Goal: Task Accomplishment & Management: Complete application form

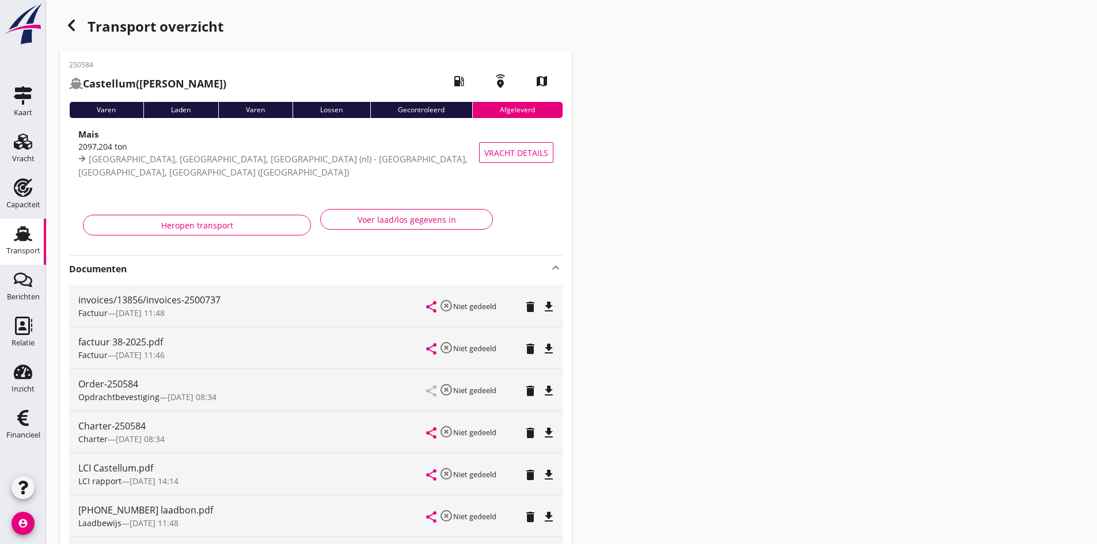
drag, startPoint x: 19, startPoint y: 233, endPoint x: 97, endPoint y: 206, distance: 82.1
click at [19, 233] on use at bounding box center [23, 233] width 18 height 15
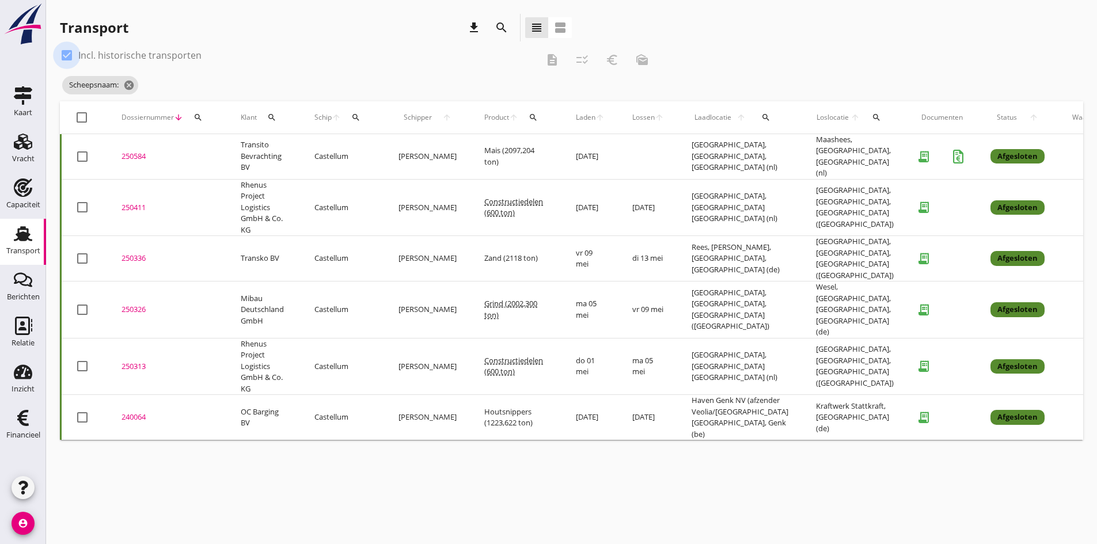
click at [70, 56] on div at bounding box center [67, 55] width 20 height 20
checkbox input "false"
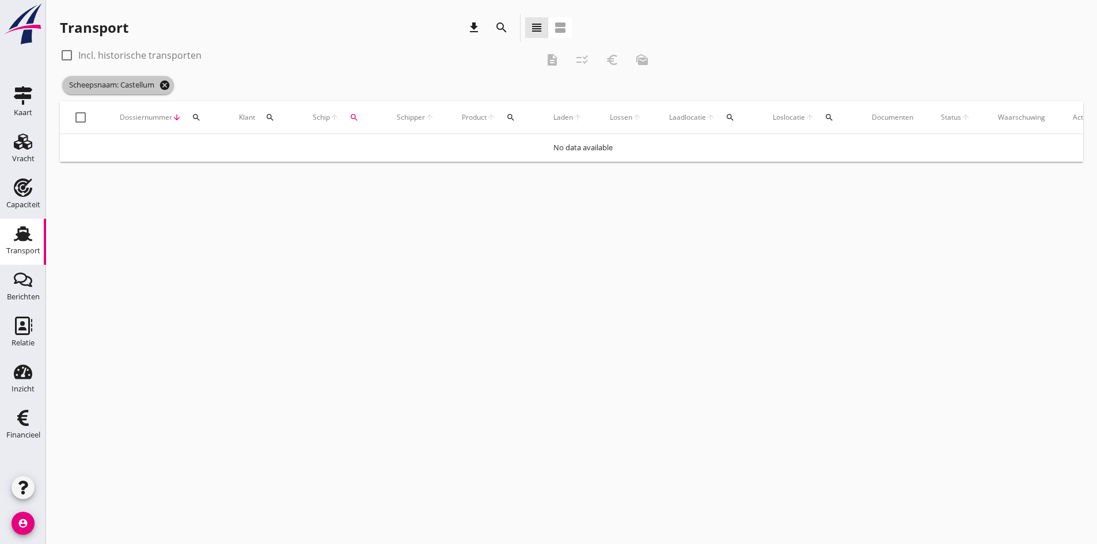
click at [164, 84] on icon "cancel" at bounding box center [165, 85] width 12 height 12
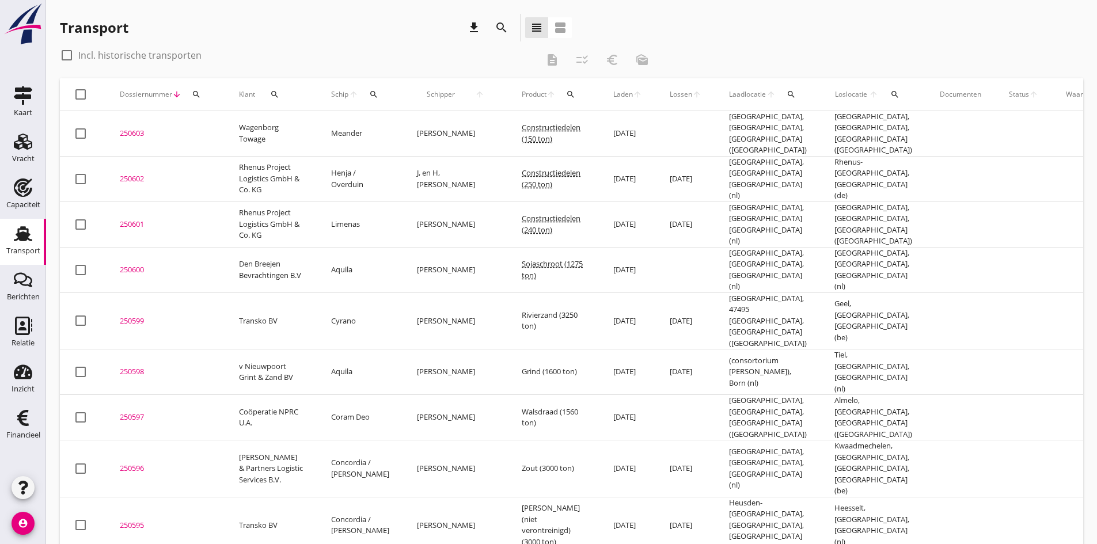
click at [134, 219] on div "250601" at bounding box center [166, 225] width 92 height 12
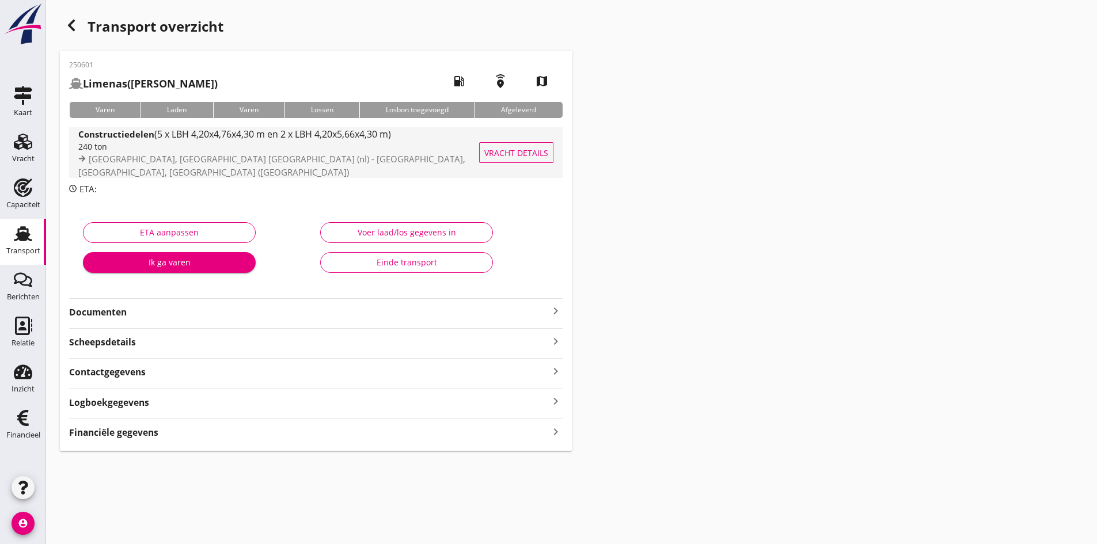
click at [107, 148] on div "240 ton" at bounding box center [291, 147] width 427 height 12
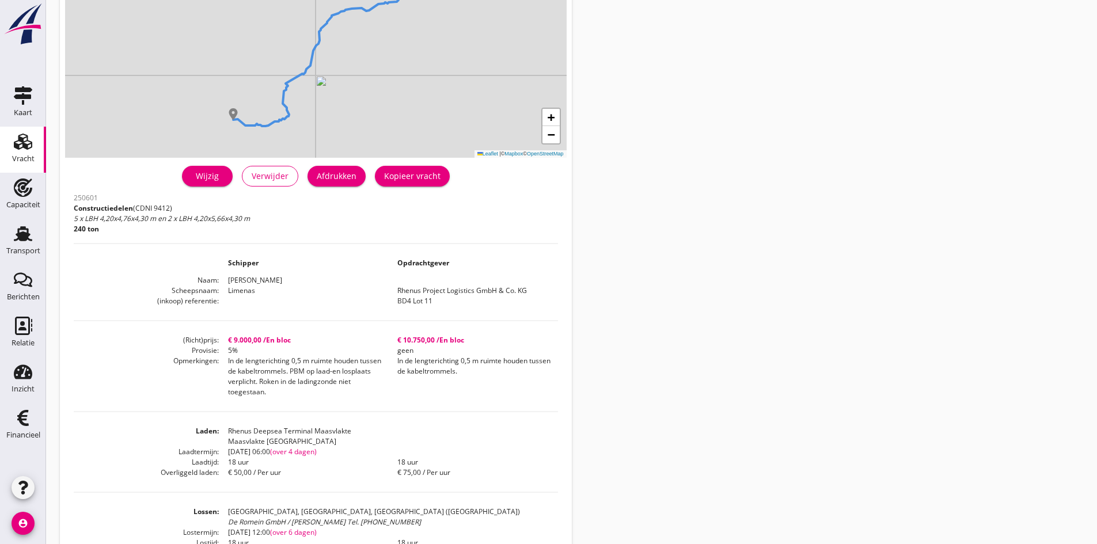
scroll to position [173, 0]
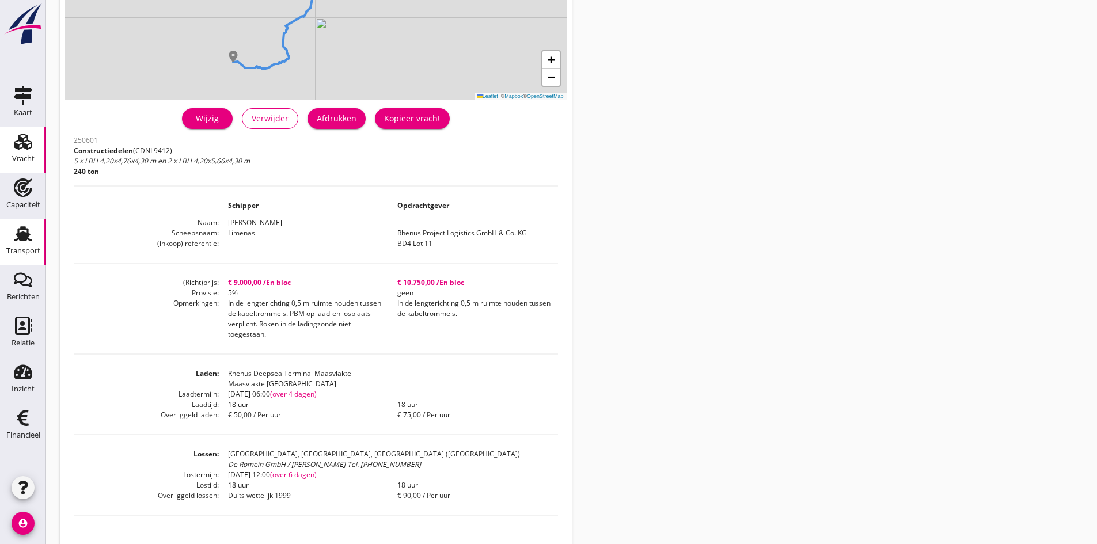
click at [21, 237] on use at bounding box center [23, 233] width 18 height 15
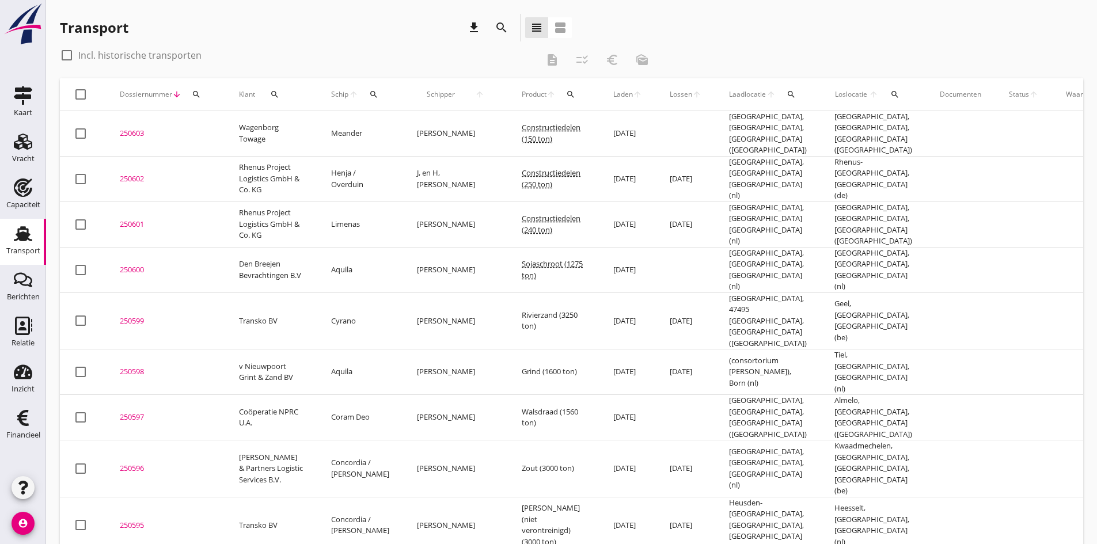
click at [127, 173] on div "250602" at bounding box center [166, 179] width 92 height 12
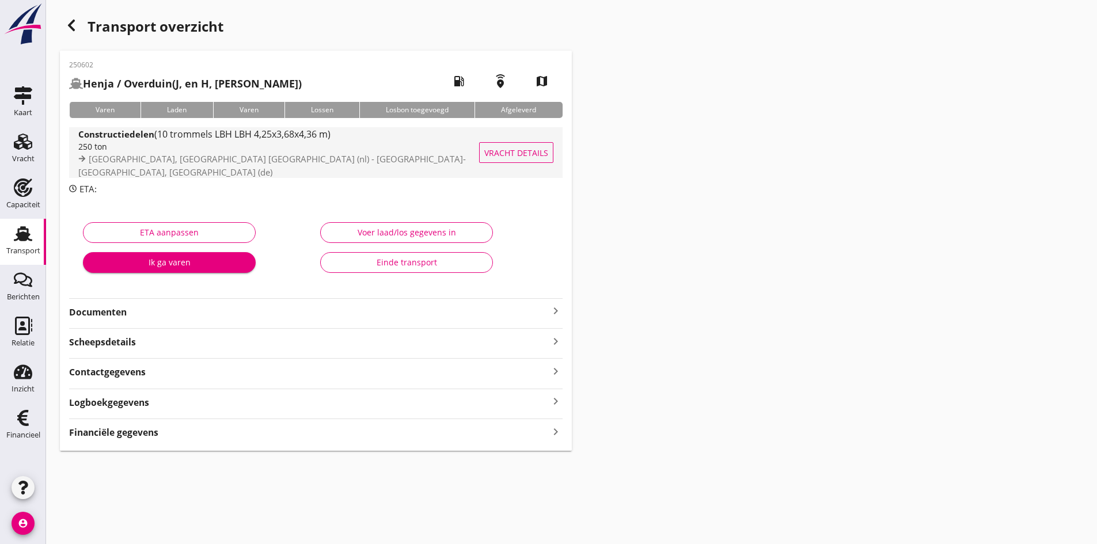
click at [119, 150] on div "250 ton" at bounding box center [288, 147] width 421 height 12
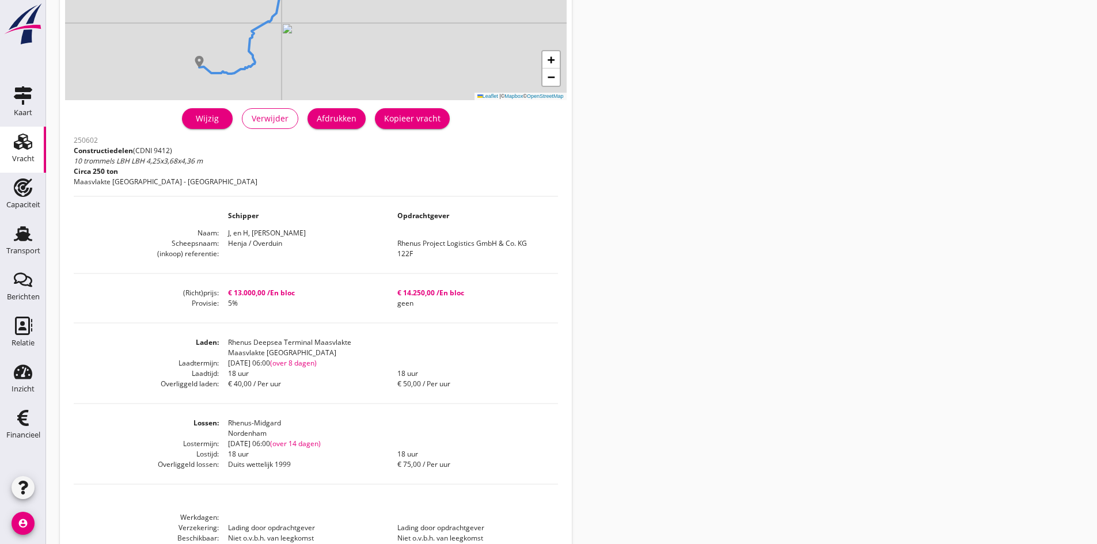
scroll to position [230, 0]
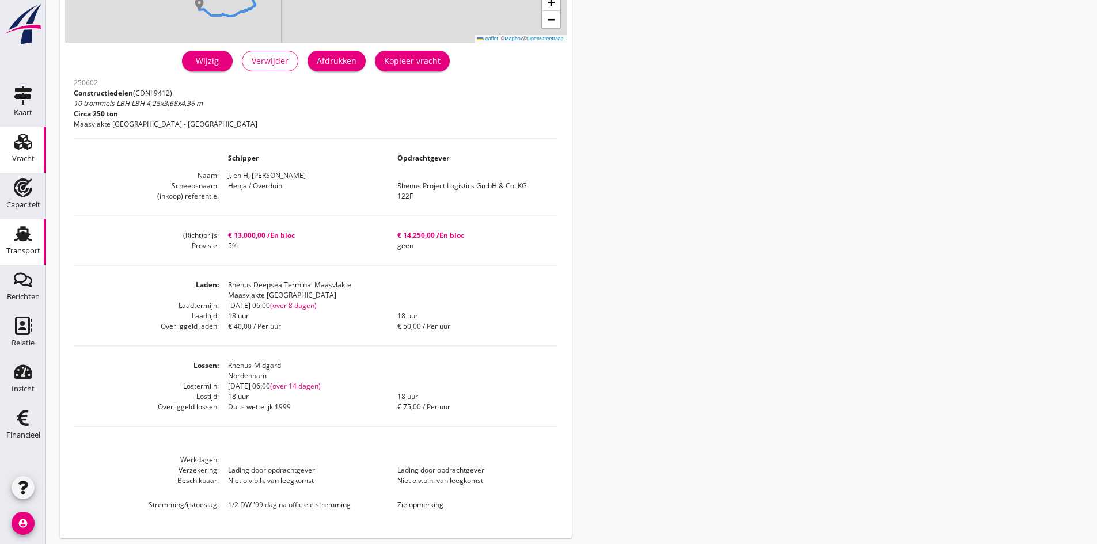
click at [24, 235] on use at bounding box center [23, 233] width 18 height 15
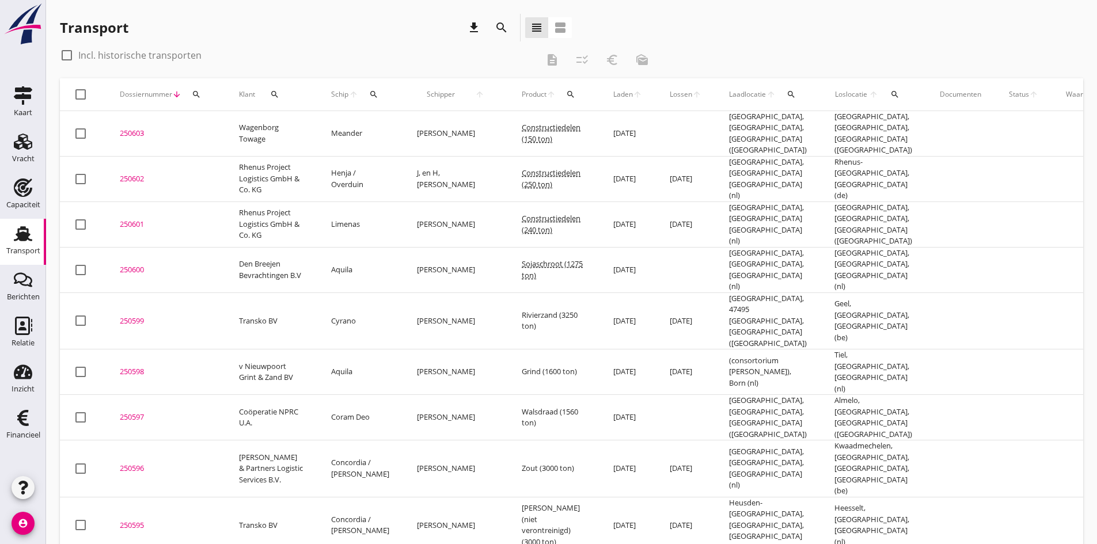
click at [130, 130] on div "250603" at bounding box center [166, 134] width 92 height 12
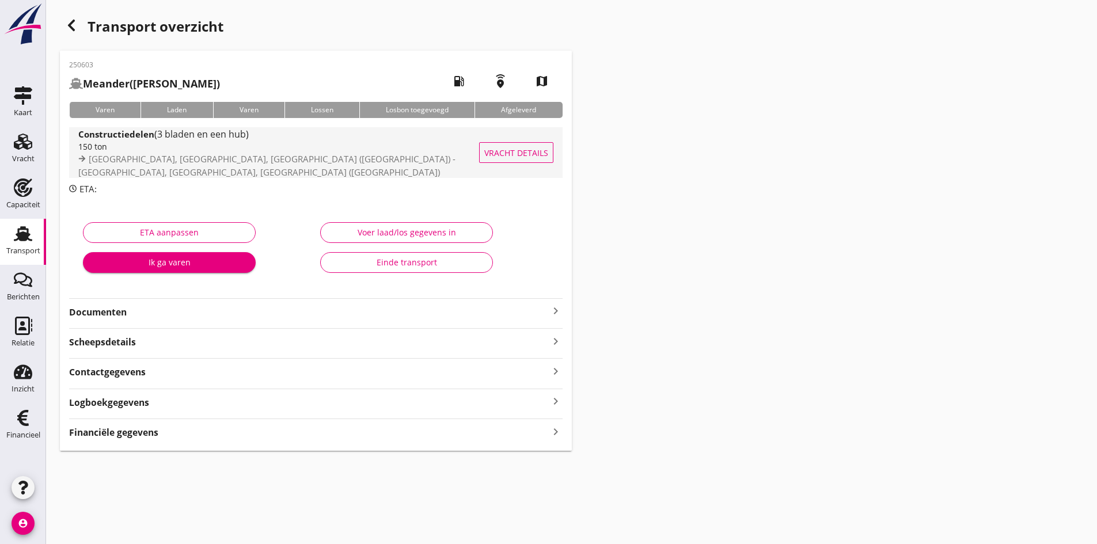
click at [141, 151] on div "150 ton" at bounding box center [293, 147] width 431 height 12
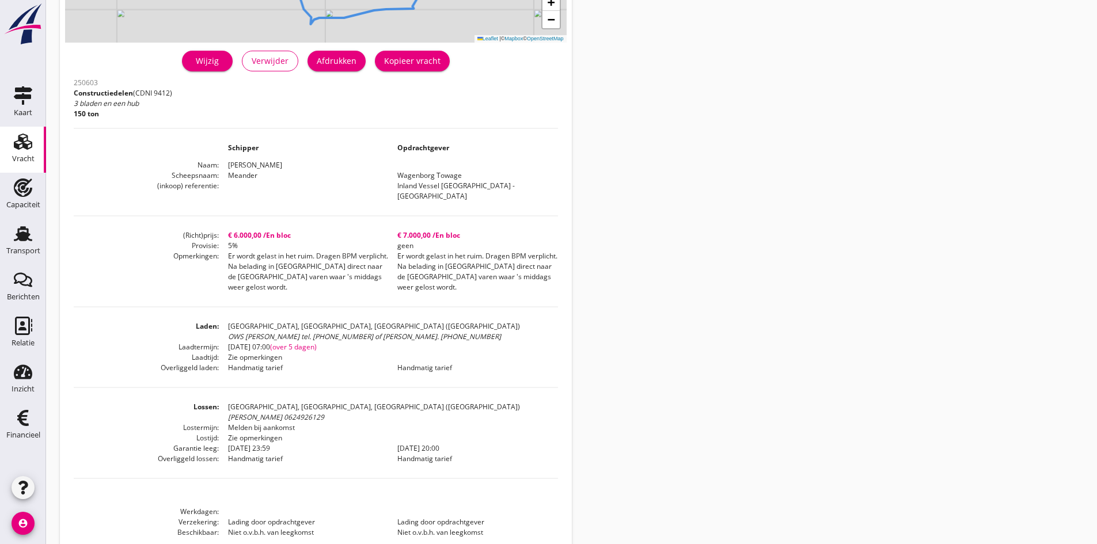
scroll to position [290, 0]
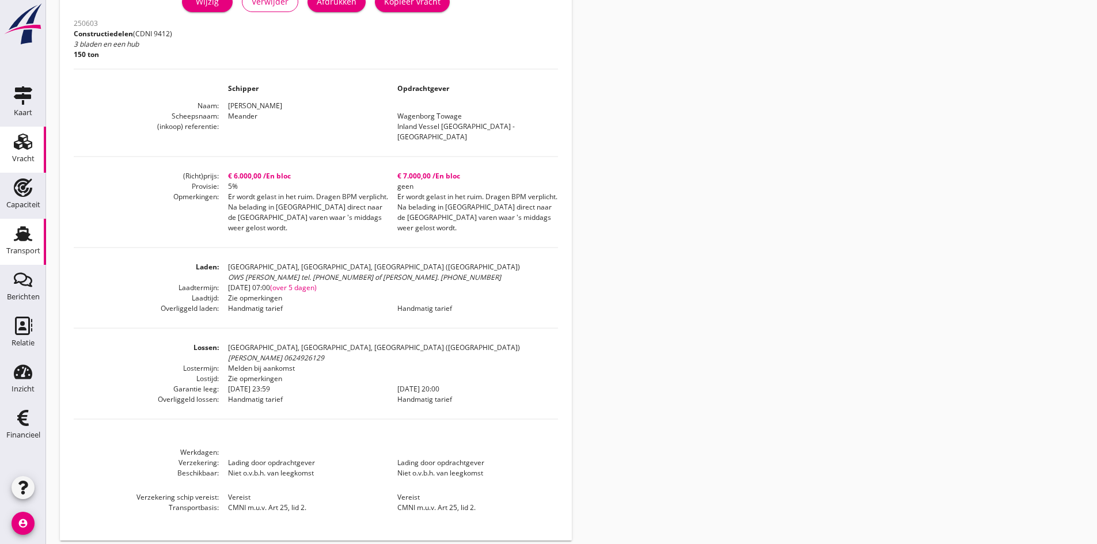
click at [22, 241] on use at bounding box center [23, 233] width 18 height 15
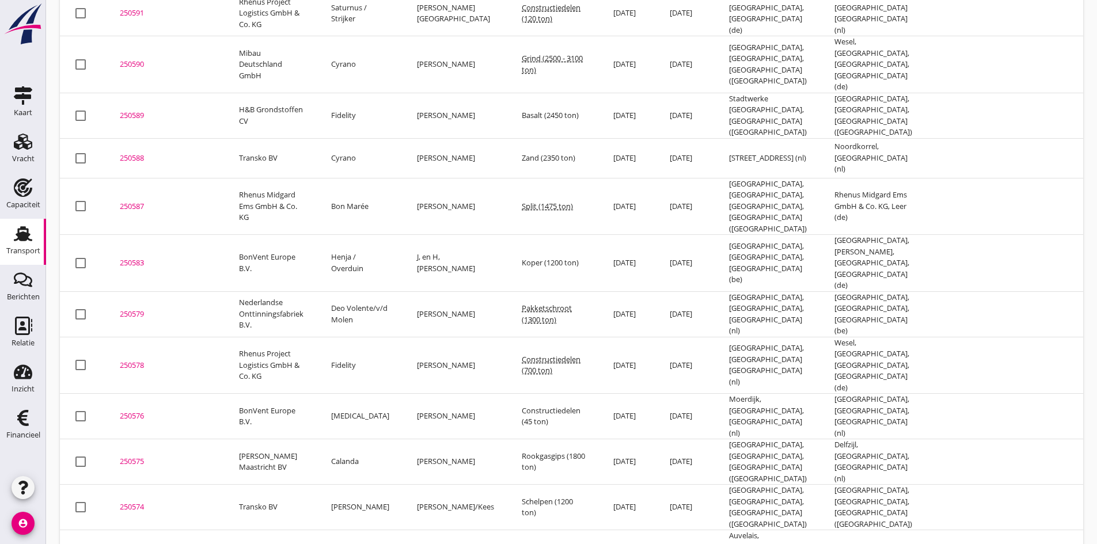
scroll to position [607, 0]
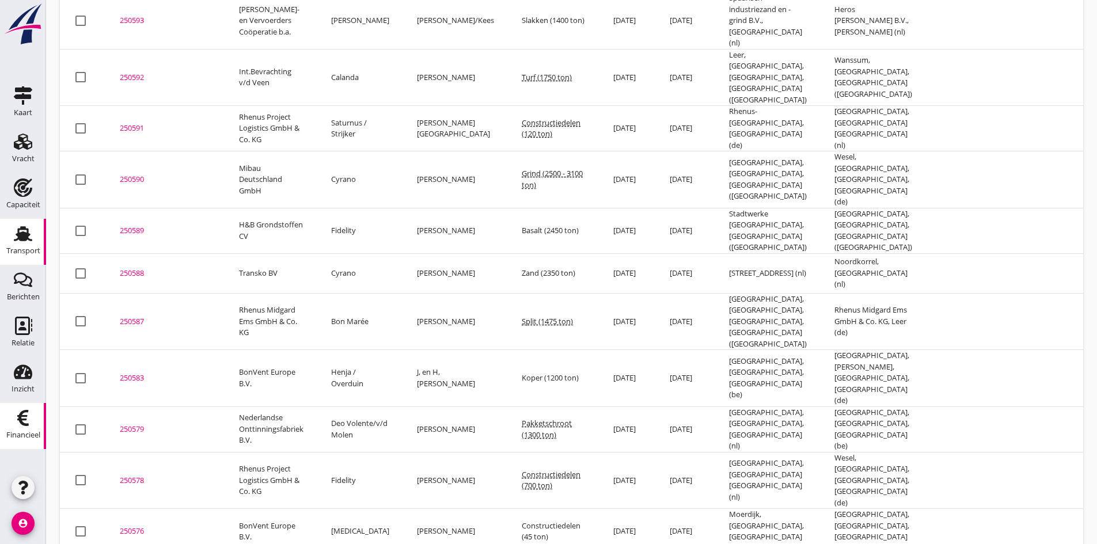
click at [25, 415] on icon "Financieel" at bounding box center [23, 418] width 18 height 18
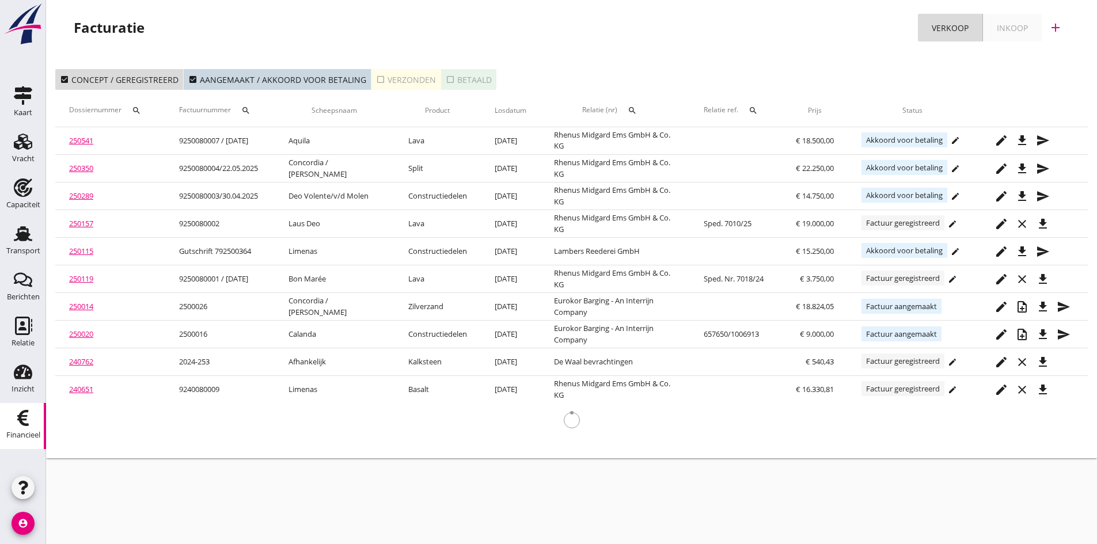
click at [1056, 28] on icon "add" at bounding box center [1056, 28] width 14 height 14
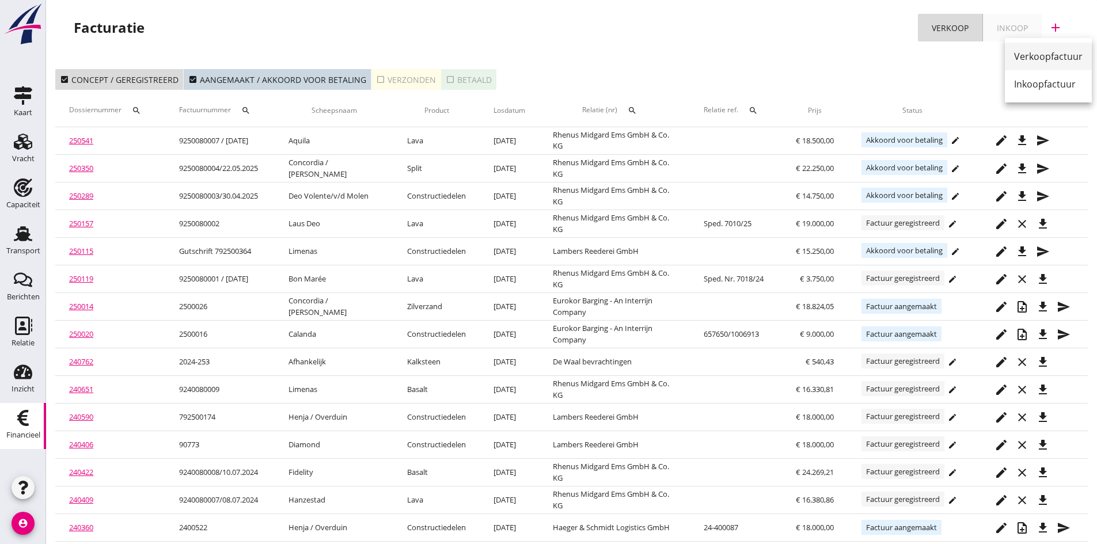
click at [1019, 51] on div "Verkoopfactuur" at bounding box center [1048, 57] width 69 height 14
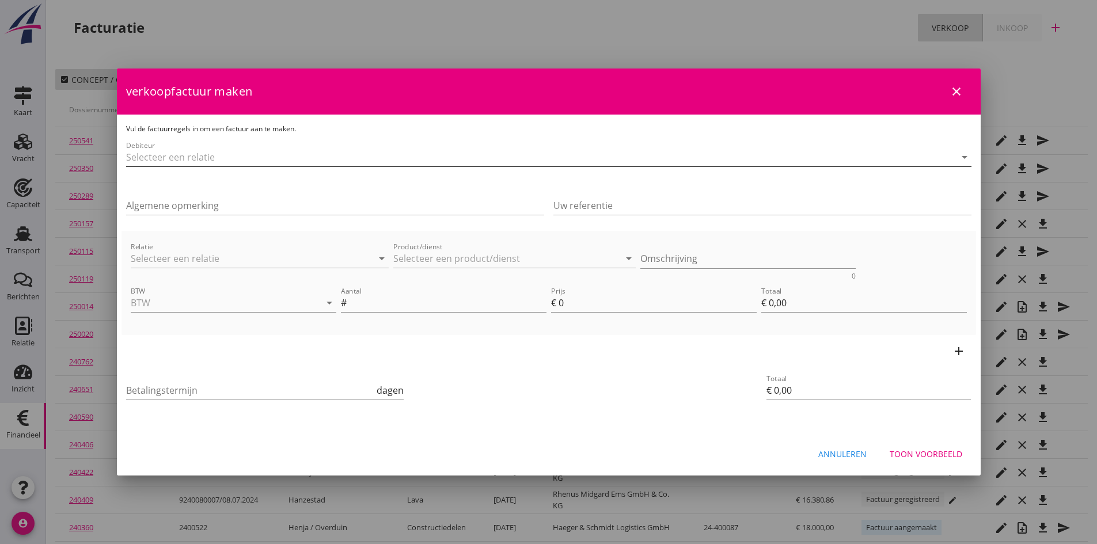
click at [200, 157] on input "Debiteur" at bounding box center [532, 157] width 813 height 18
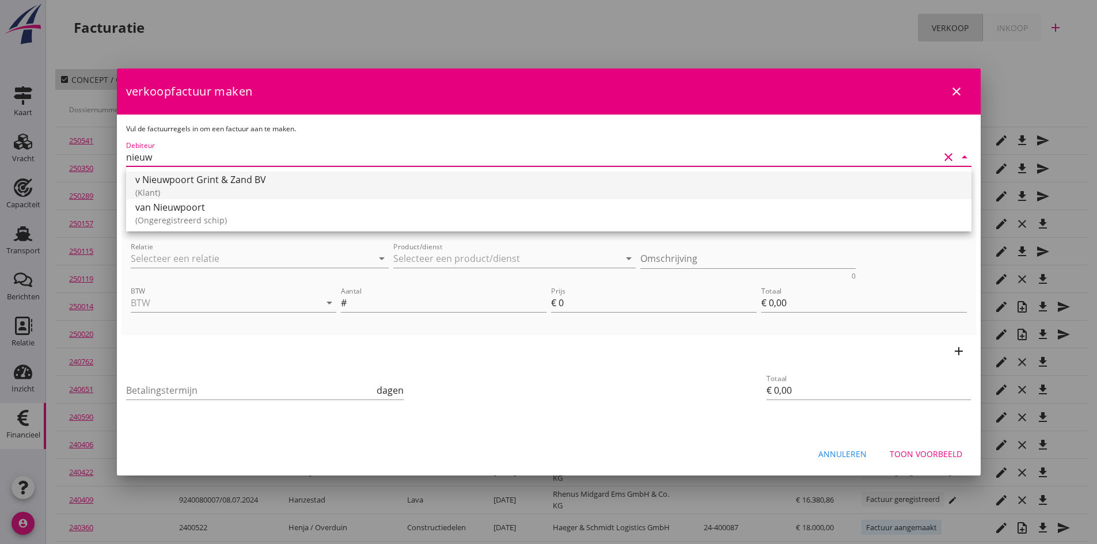
click at [199, 179] on div "v Nieuwpoort Grint & Zand BV" at bounding box center [548, 180] width 827 height 14
type input "v Nieuwpoort Grint & Zand BV"
type input "14"
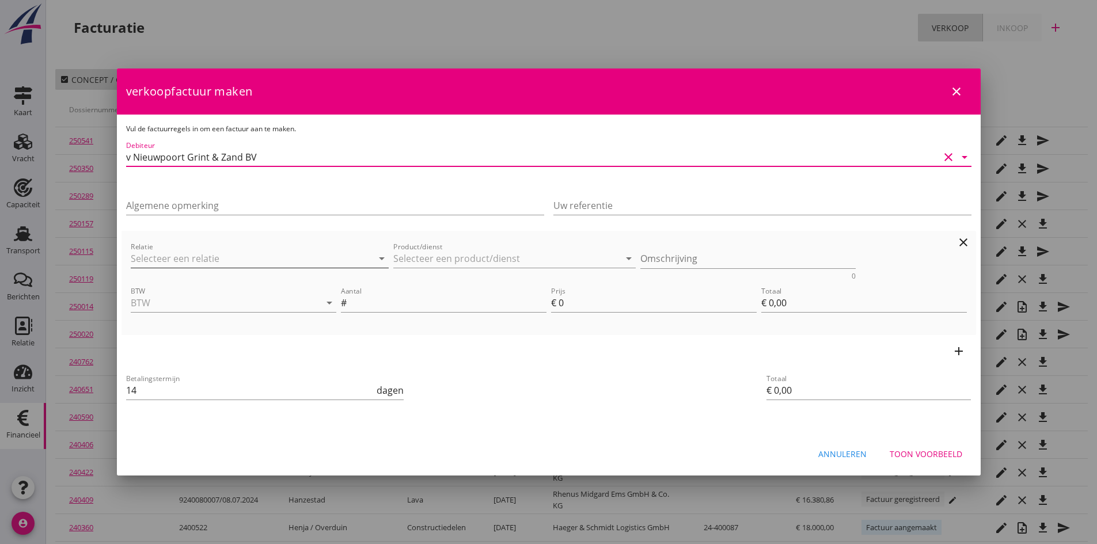
type input "v Nieuwpoort Grint & Zand BV"
click at [184, 259] on input "Relatie" at bounding box center [244, 258] width 226 height 18
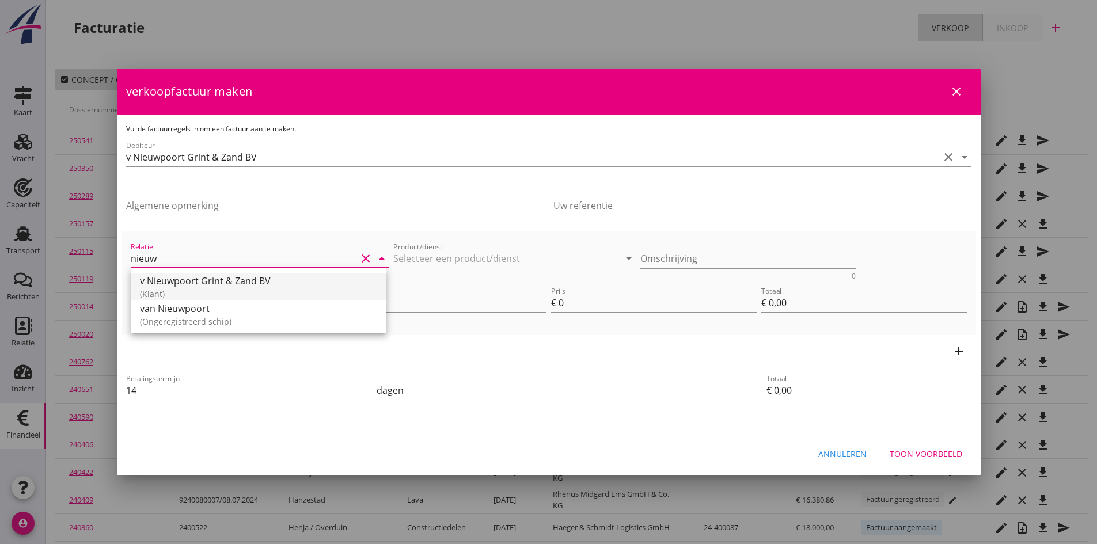
click at [181, 278] on div "v Nieuwpoort Grint & Zand BV" at bounding box center [258, 281] width 237 height 14
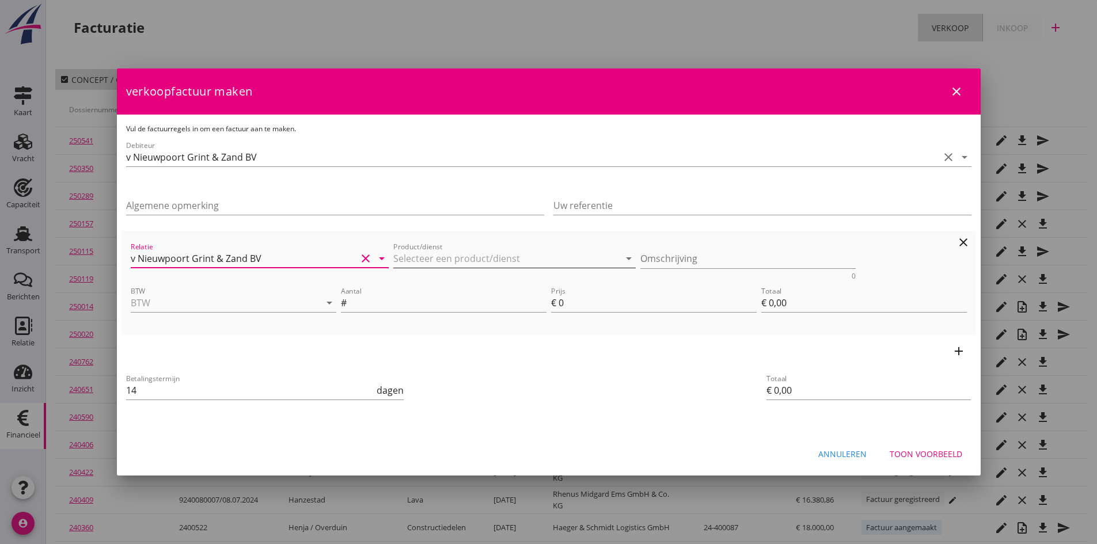
type input "v Nieuwpoort Grint & Zand BV"
click at [409, 257] on input "Product/dienst" at bounding box center [506, 258] width 226 height 18
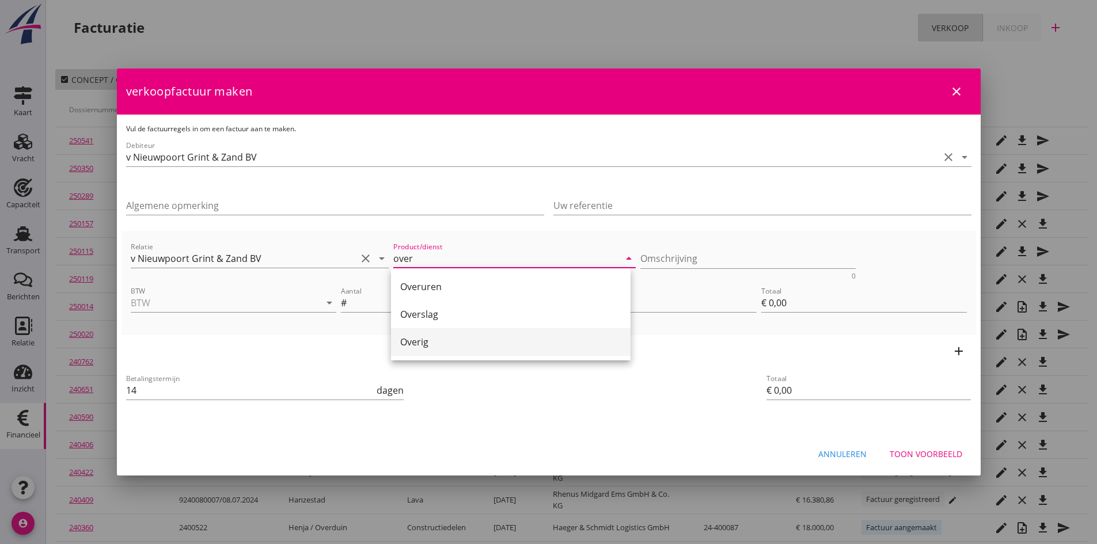
click at [415, 338] on div "Overig" at bounding box center [510, 342] width 221 height 14
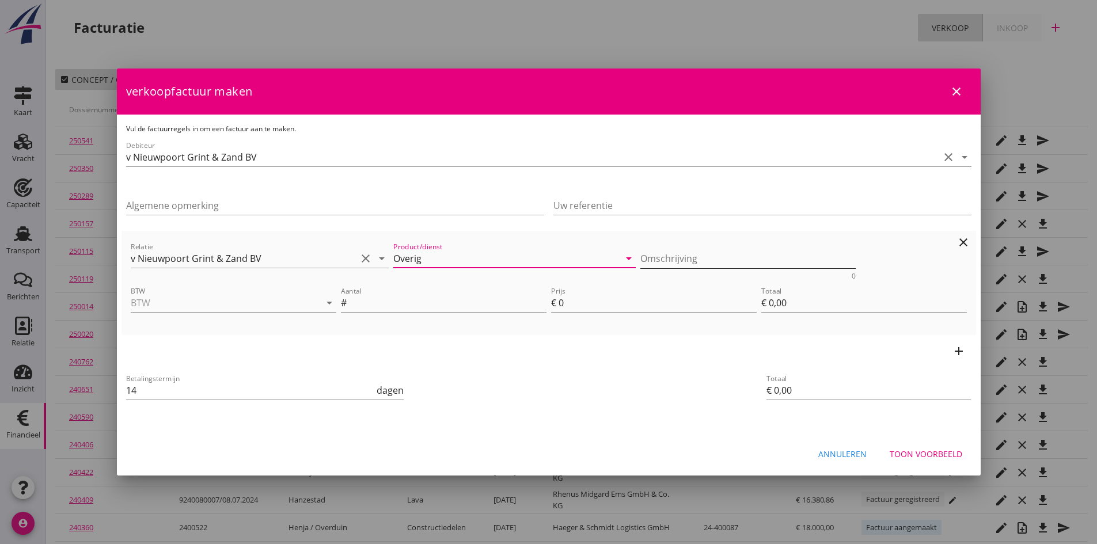
type input "Overig"
click at [657, 256] on textarea "Omschrijving" at bounding box center [747, 258] width 215 height 19
type textarea "ijken m/s [PERSON_NAME] [DATE]"
click at [168, 300] on input "BTW" at bounding box center [217, 303] width 173 height 18
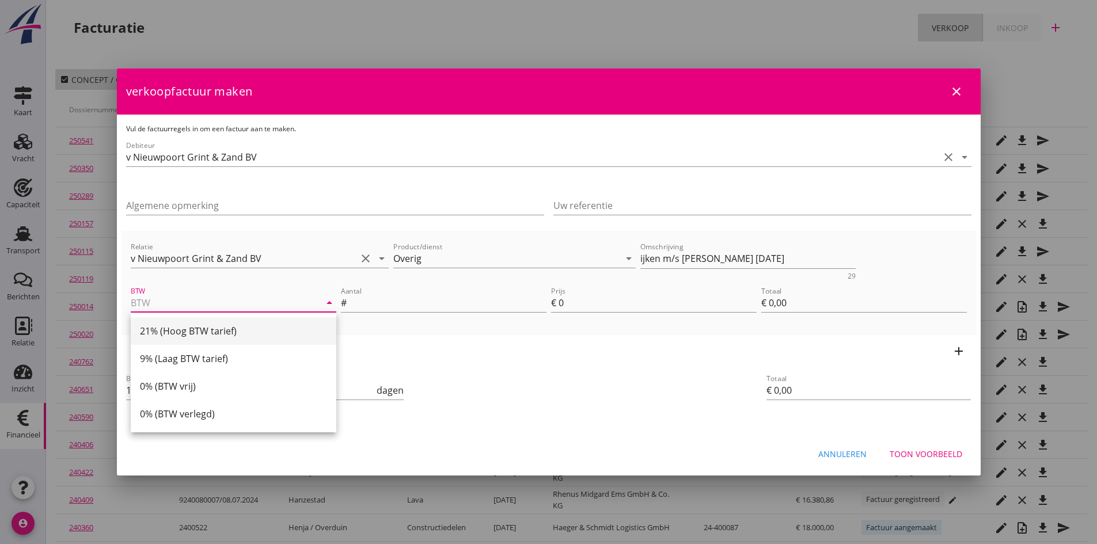
click at [180, 327] on div "21% (Hoog BTW tarief)" at bounding box center [233, 331] width 187 height 14
type input "21% (Hoog BTW tarief)"
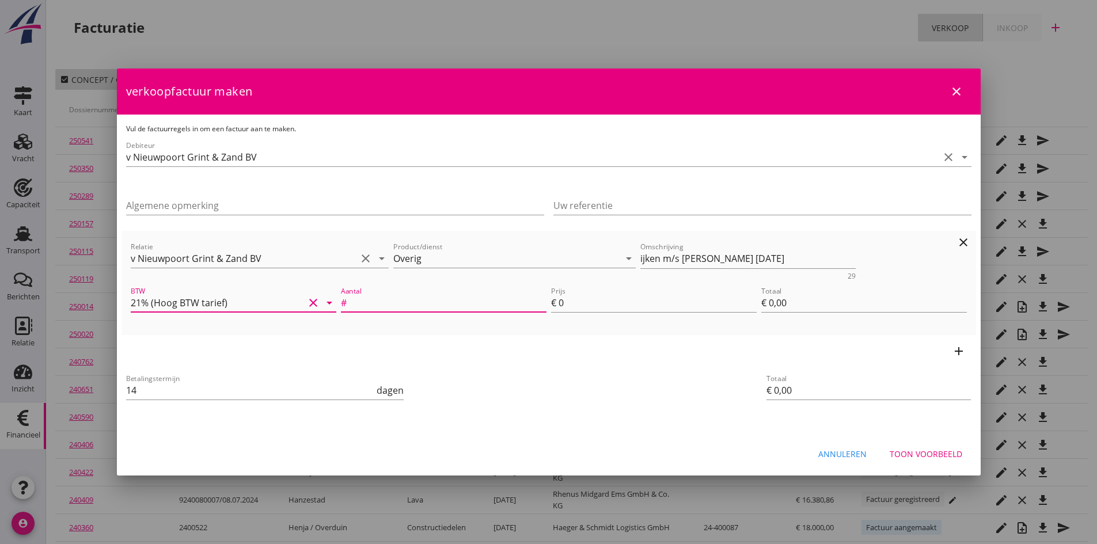
click at [363, 302] on input "Aantal" at bounding box center [448, 303] width 198 height 18
type input "1"
click at [568, 306] on input "0" at bounding box center [658, 303] width 198 height 18
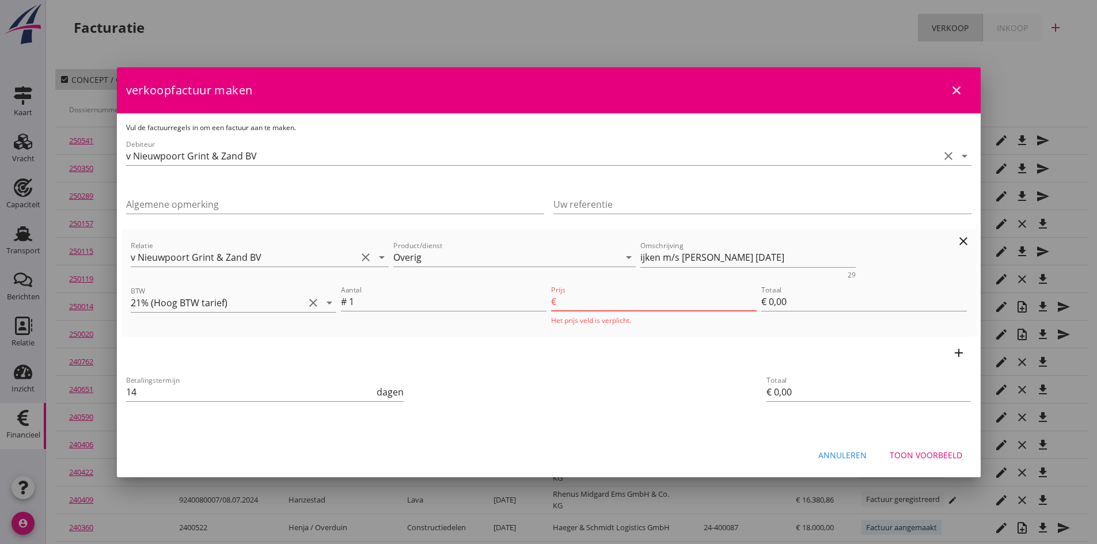
type input "1"
type input "€ 1,00"
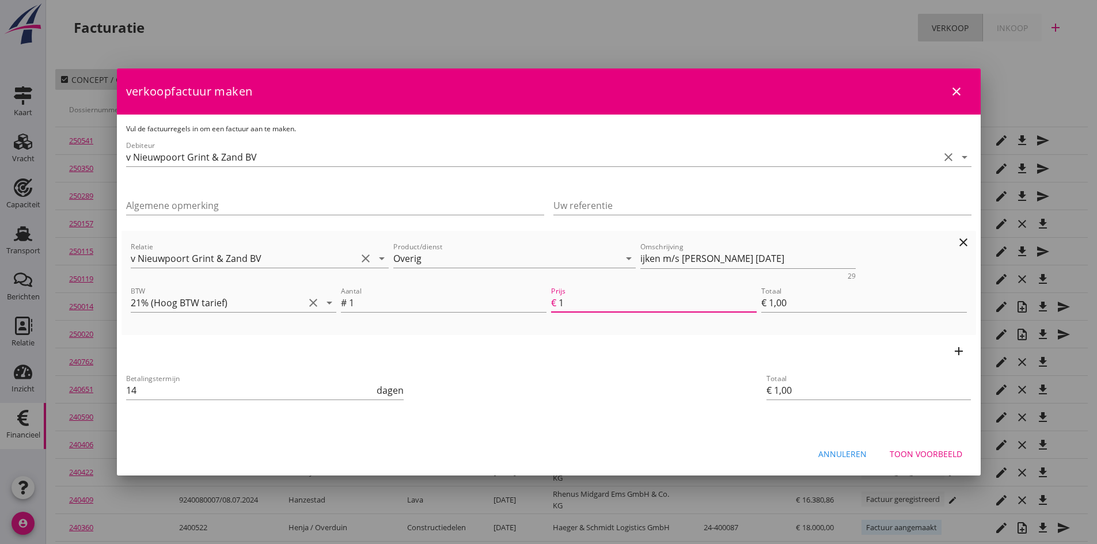
type input "19"
type input "€ 19,00"
type input "190"
type input "€ 190,00"
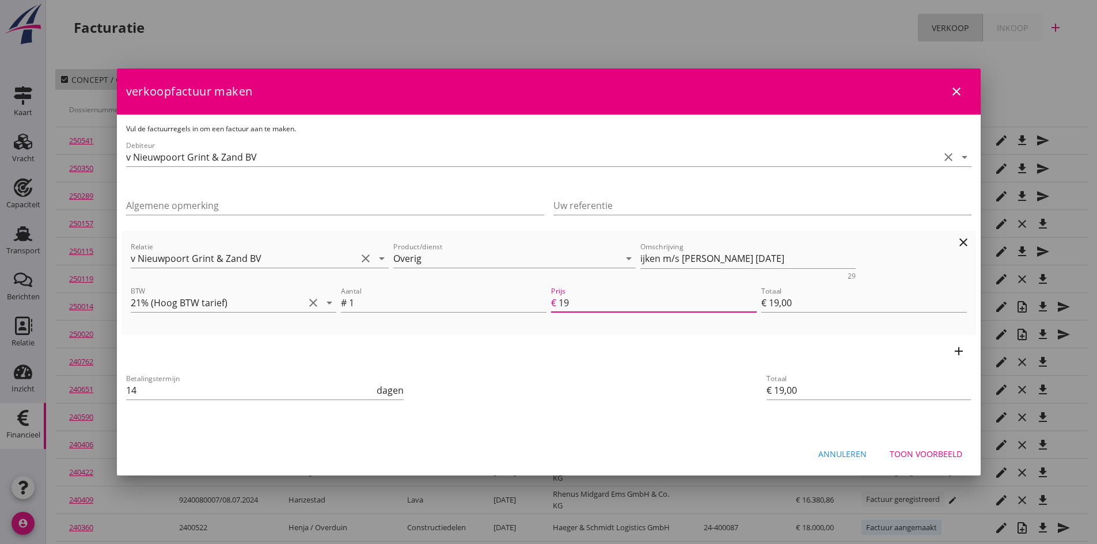
type input "€ 190,00"
type input "190"
click at [955, 349] on icon "add" at bounding box center [959, 351] width 14 height 14
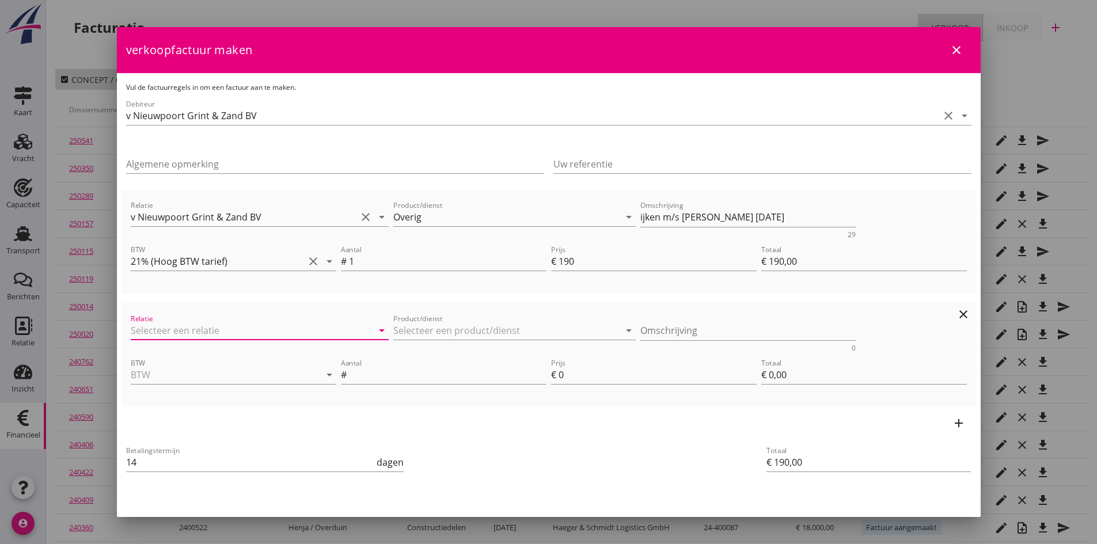
click at [215, 334] on input "Relatie" at bounding box center [244, 330] width 226 height 18
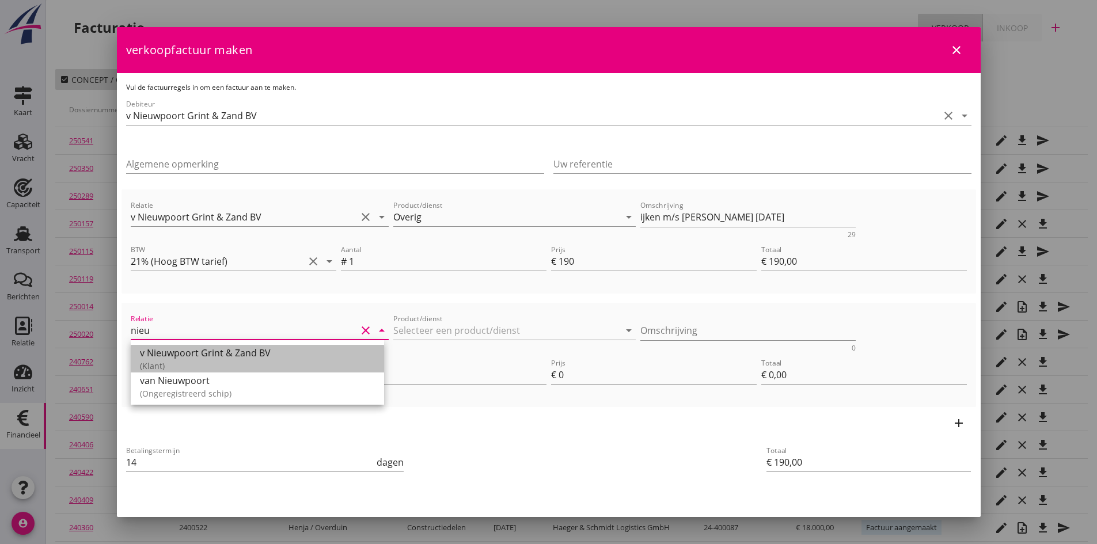
click at [211, 356] on div "v Nieuwpoort Grint & Zand BV" at bounding box center [257, 353] width 235 height 14
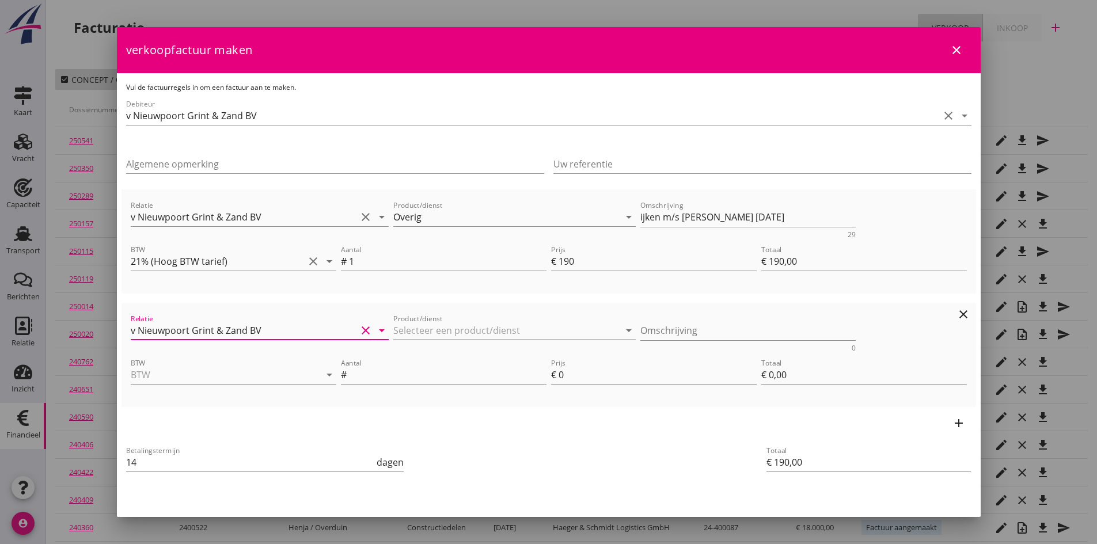
type input "v Nieuwpoort Grint & Zand BV"
click at [405, 328] on input "Product/dienst" at bounding box center [506, 330] width 226 height 18
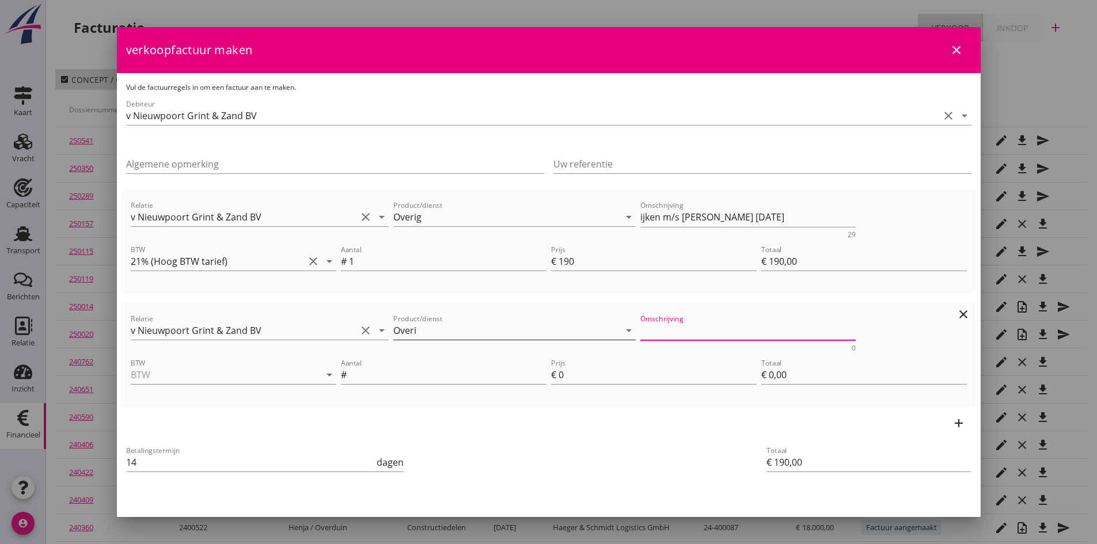
click at [427, 334] on input "Overi" at bounding box center [506, 330] width 226 height 18
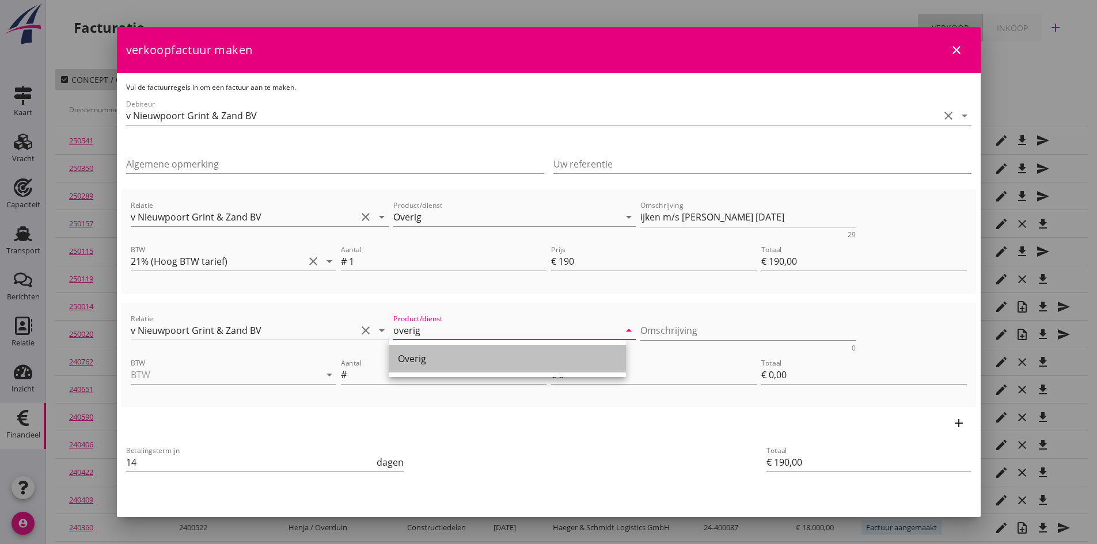
click at [423, 356] on div "Overig" at bounding box center [507, 359] width 219 height 14
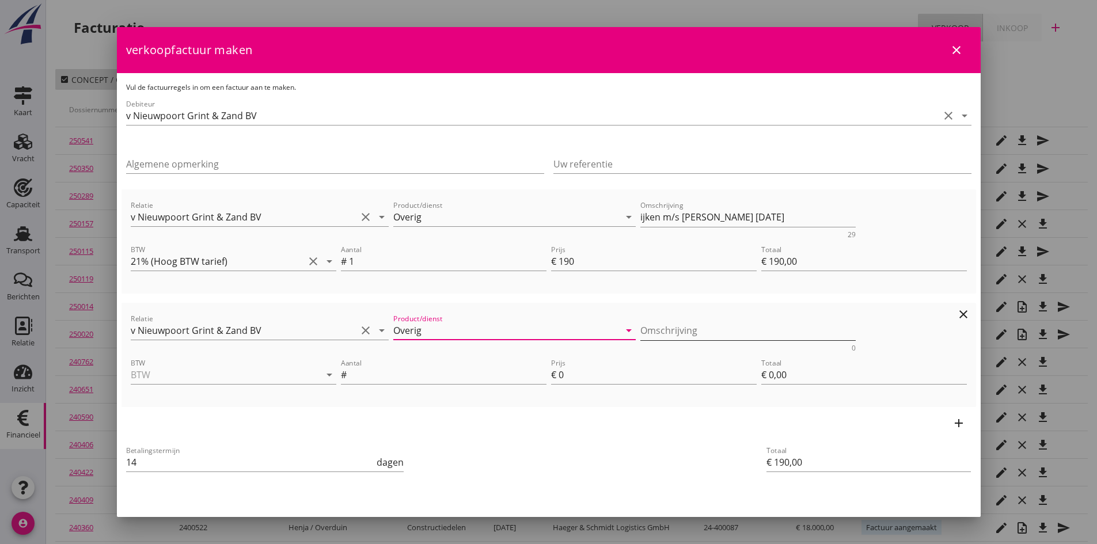
type input "Overig"
click at [646, 332] on textarea "Omschrijving" at bounding box center [747, 330] width 215 height 19
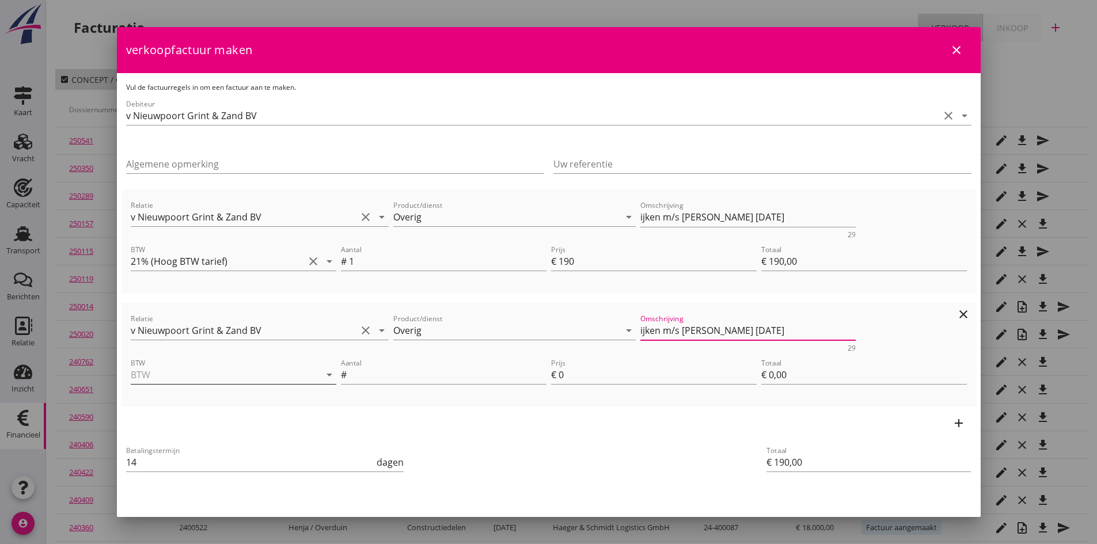
type textarea "ijken m/s [PERSON_NAME] [DATE]"
click at [230, 378] on input "BTW" at bounding box center [217, 375] width 173 height 18
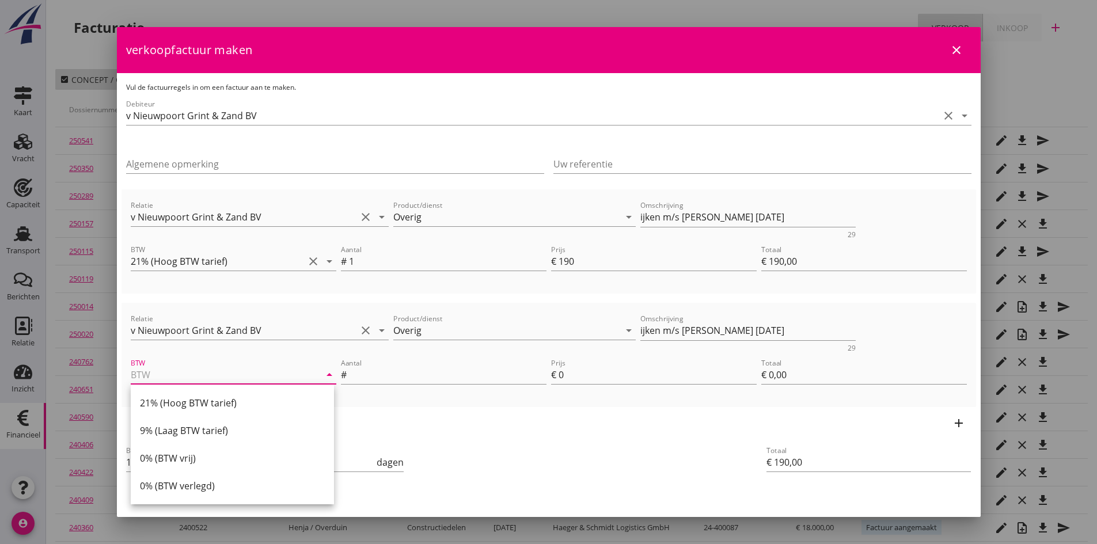
click at [223, 401] on div "21% (Hoog BTW tarief)" at bounding box center [232, 403] width 185 height 14
type input "21% (Hoog BTW tarief)"
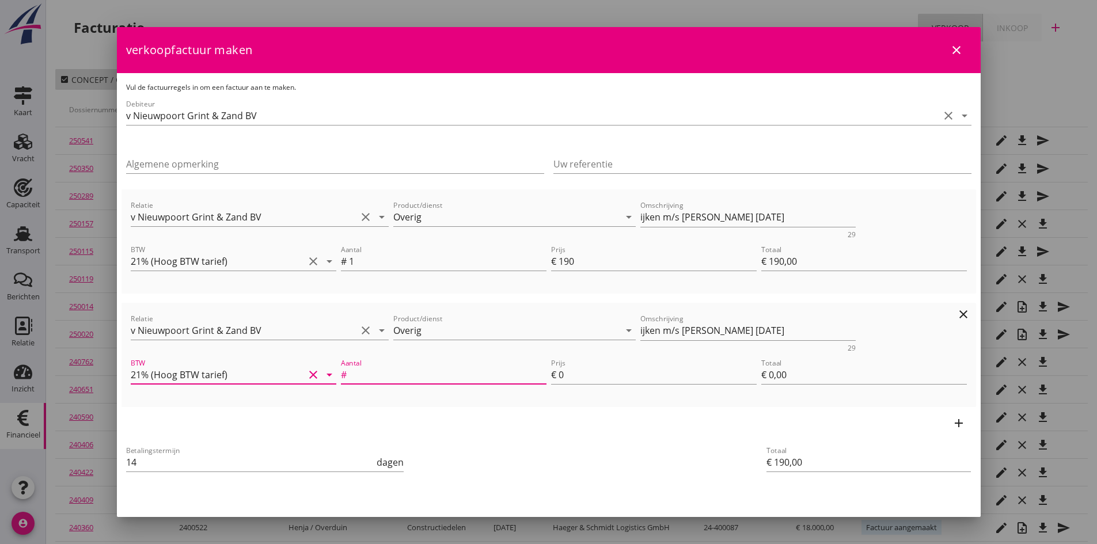
click at [371, 374] on input "Aantal" at bounding box center [448, 375] width 198 height 18
type input "1"
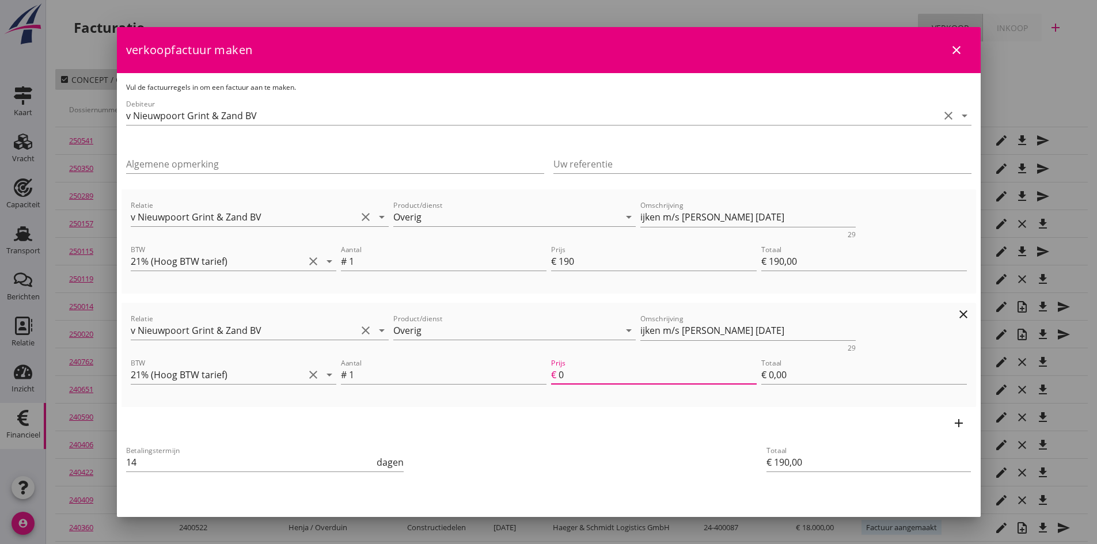
type input "€ 191,00"
type input "1"
type input "€ 1,00"
type input "€ 209,00"
type input "19"
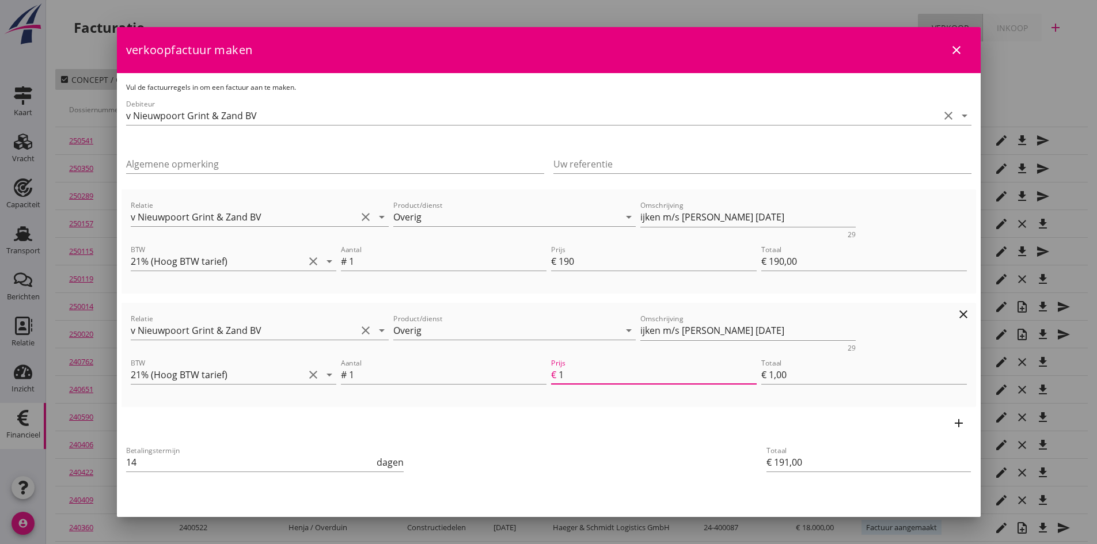
type input "€ 19,00"
type input "€ 380,00"
type input "190"
type input "€ 190,00"
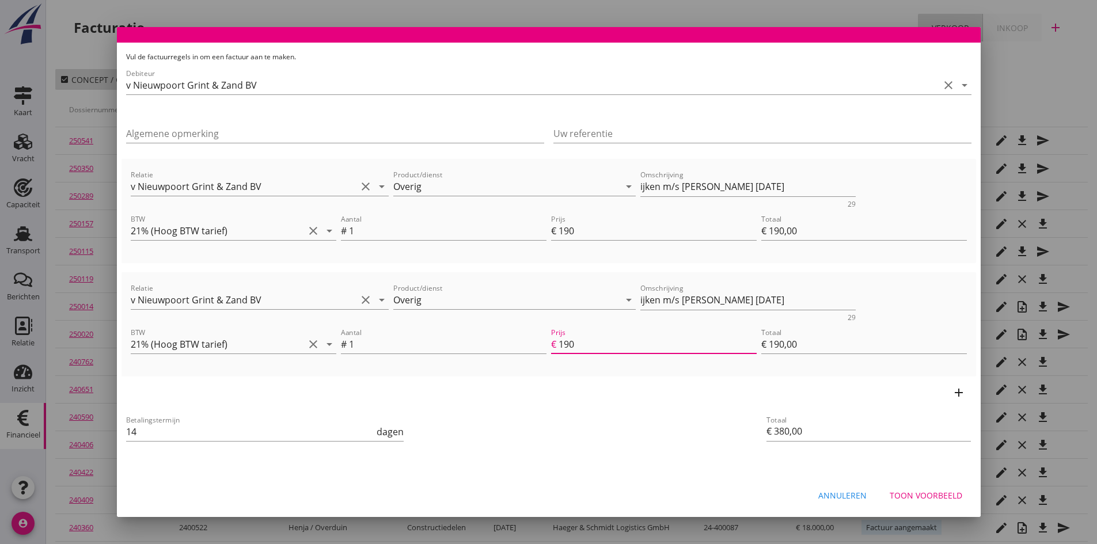
type input "190"
drag, startPoint x: 905, startPoint y: 492, endPoint x: 889, endPoint y: 489, distance: 16.4
click at [905, 492] on div "Toon voorbeeld" at bounding box center [926, 496] width 73 height 12
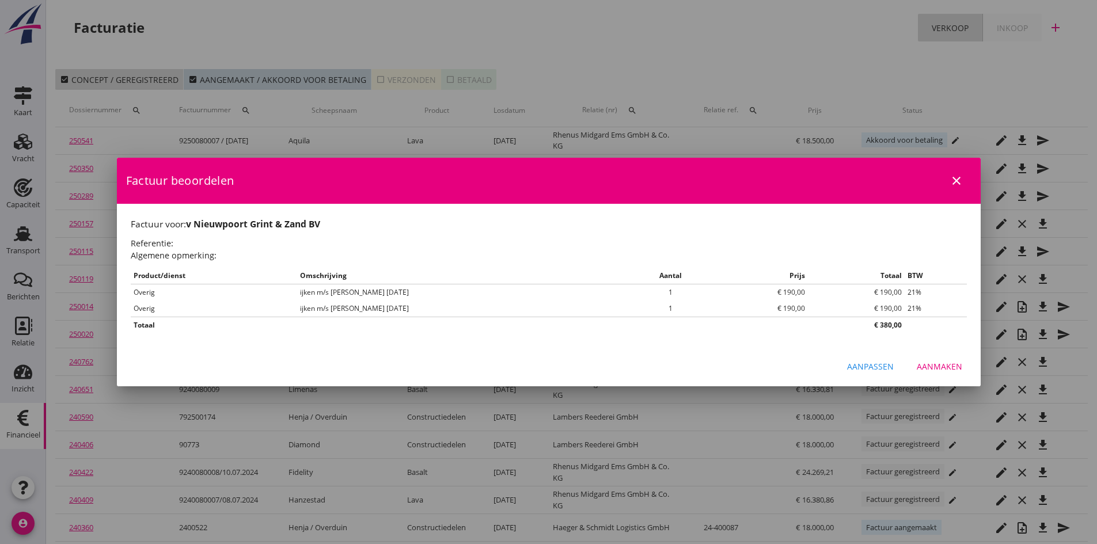
scroll to position [0, 0]
click at [924, 363] on div "Aanmaken" at bounding box center [939, 367] width 45 height 12
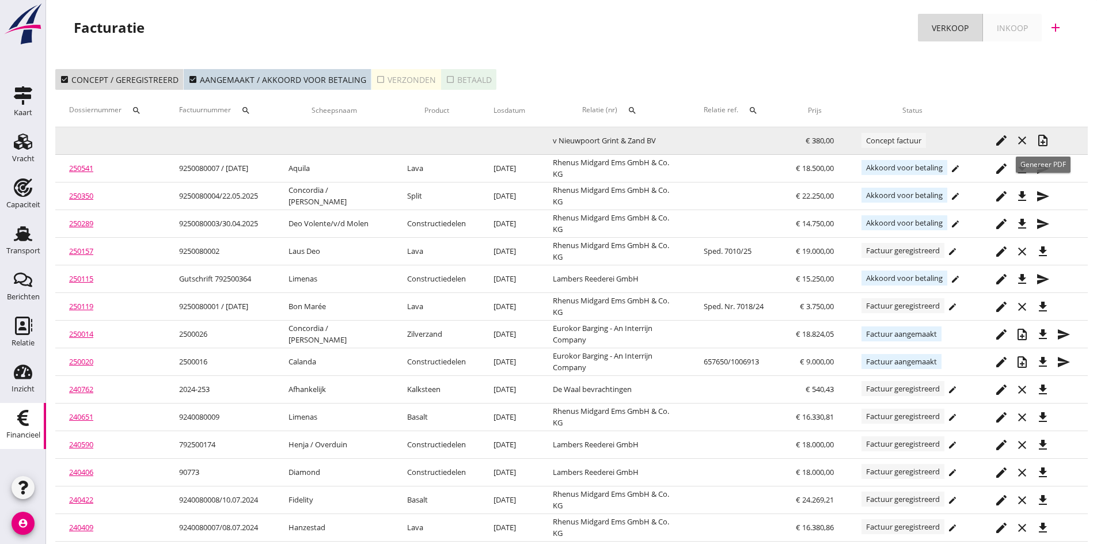
click at [1042, 139] on icon "note_add" at bounding box center [1043, 141] width 14 height 14
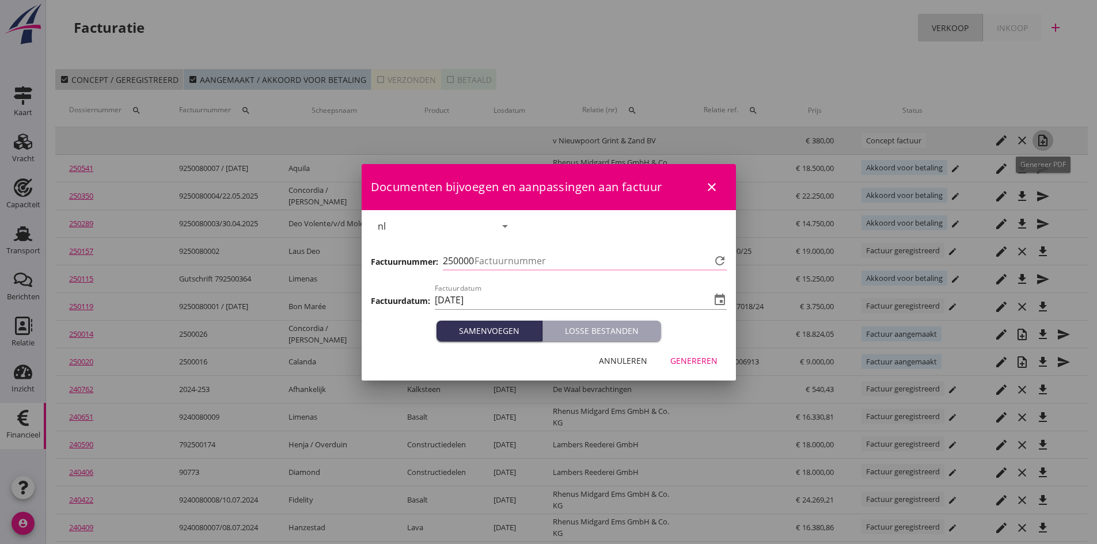
type input "740"
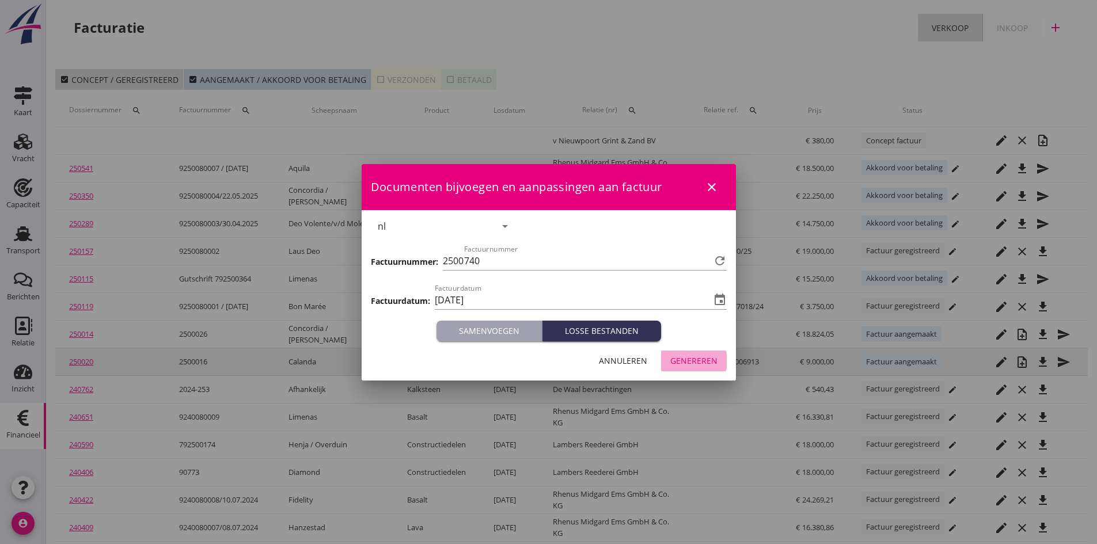
click at [683, 364] on div "Genereren" at bounding box center [693, 361] width 47 height 12
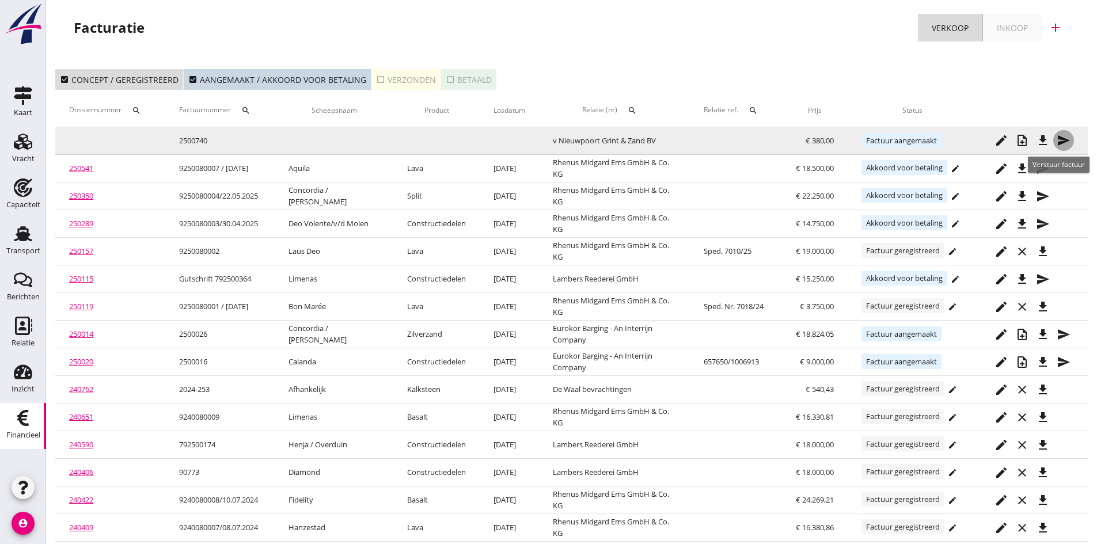
click at [1065, 139] on icon "send" at bounding box center [1064, 141] width 14 height 14
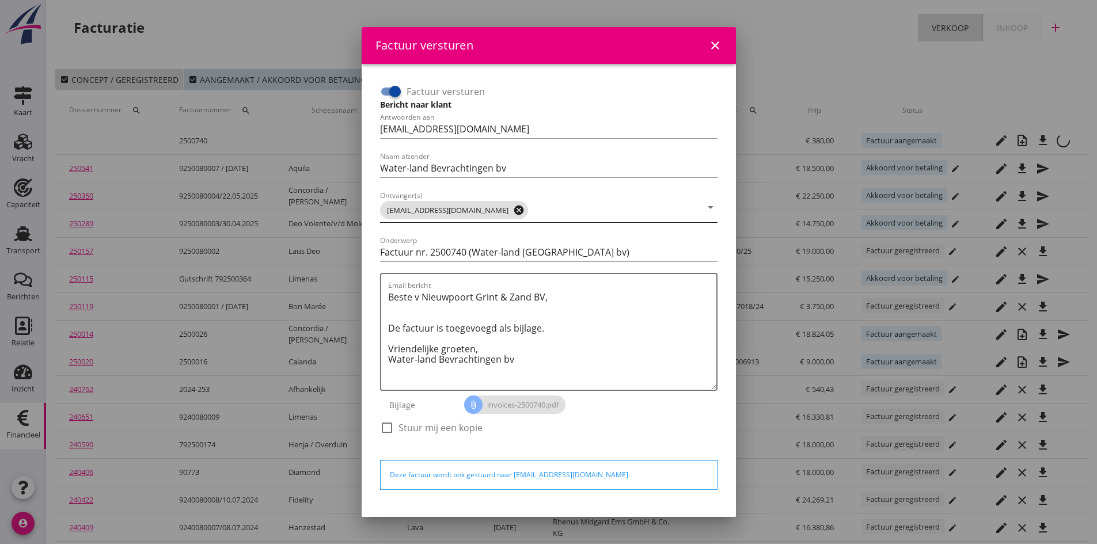
click at [525, 213] on icon "cancel" at bounding box center [519, 210] width 12 height 12
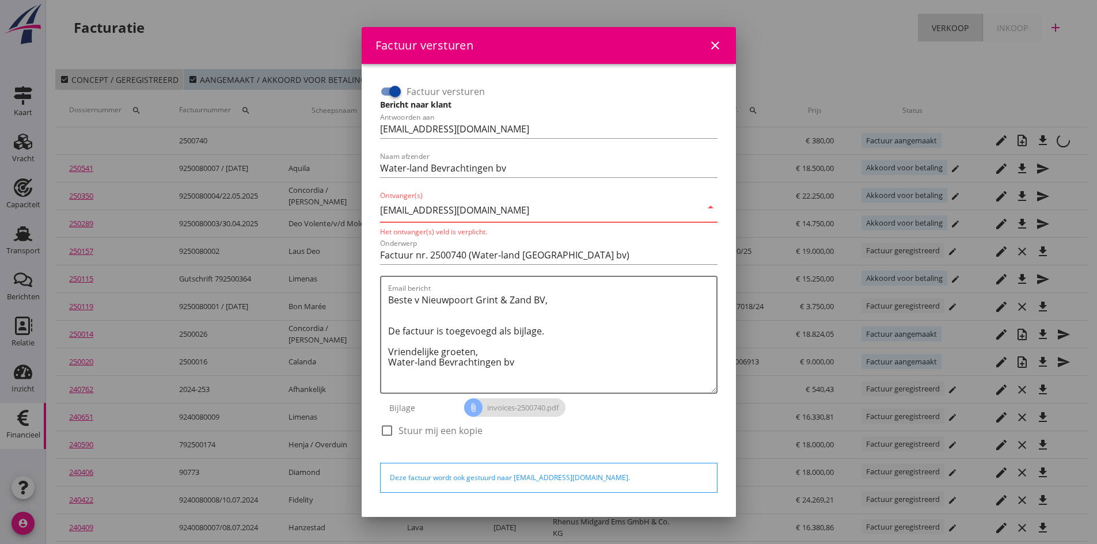
type input "[EMAIL_ADDRESS][DOMAIN_NAME]"
click at [631, 244] on div "Onderwerp Factuur nr. 2500740 (Water-land [GEOGRAPHIC_DATA] bv)" at bounding box center [548, 257] width 337 height 37
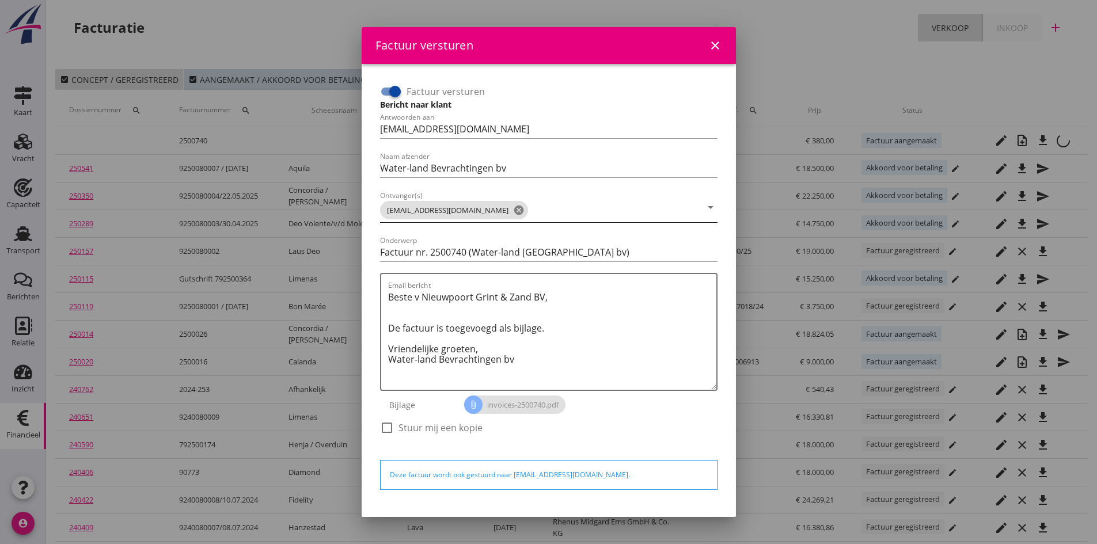
scroll to position [33, 0]
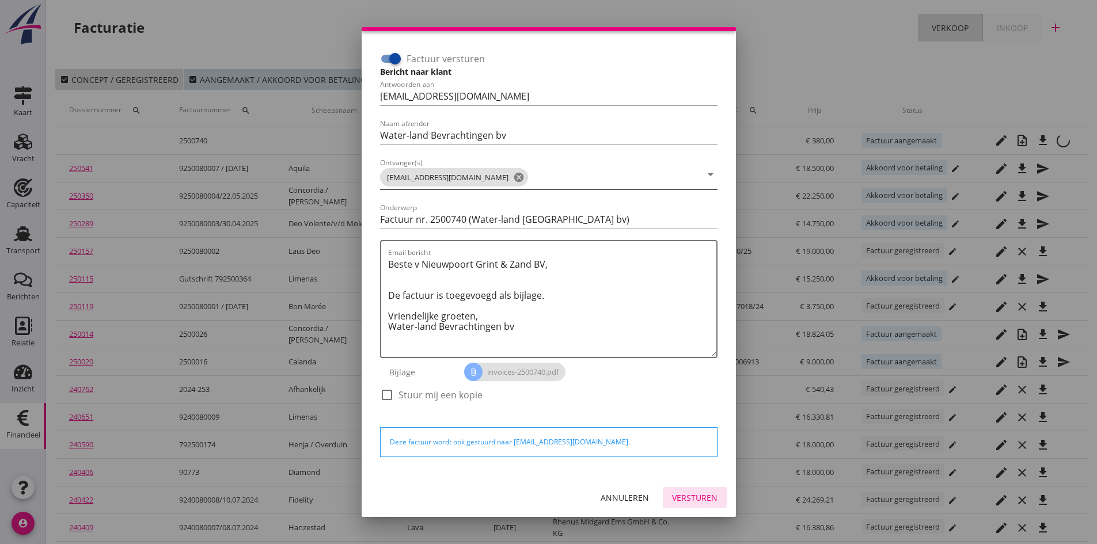
click at [684, 493] on div "Versturen" at bounding box center [694, 498] width 45 height 12
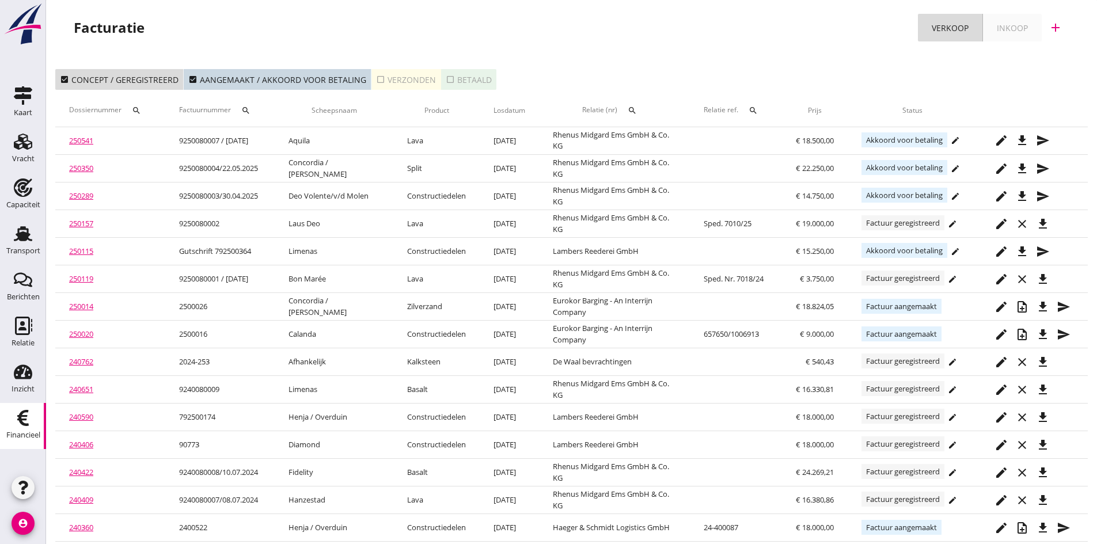
click at [385, 82] on div "check_box_outline_blank Verzonden" at bounding box center [406, 80] width 60 height 12
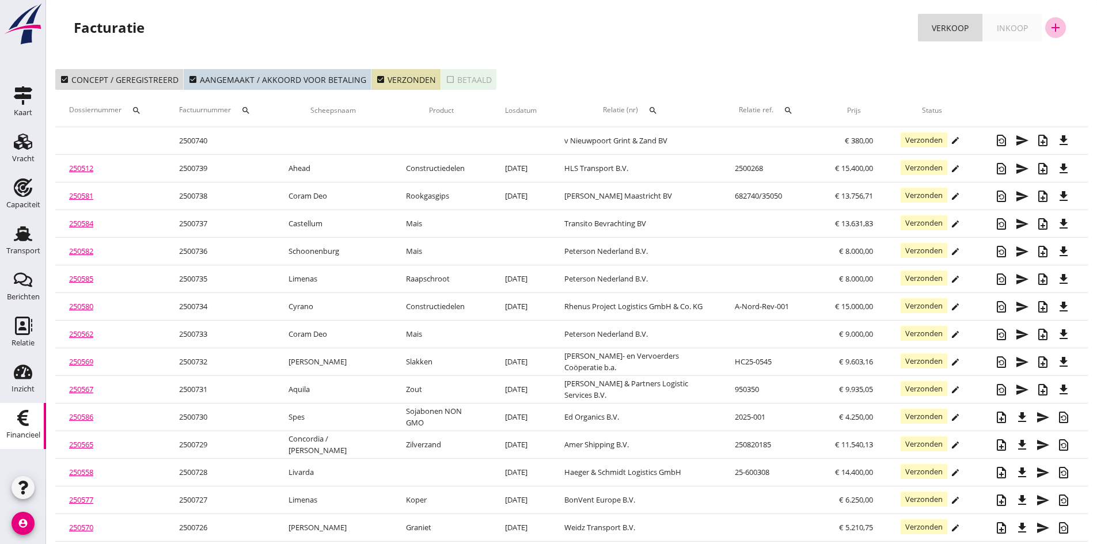
click at [1056, 25] on icon "add" at bounding box center [1056, 28] width 14 height 14
click at [1010, 56] on link "Verkoopfactuur" at bounding box center [1048, 57] width 87 height 28
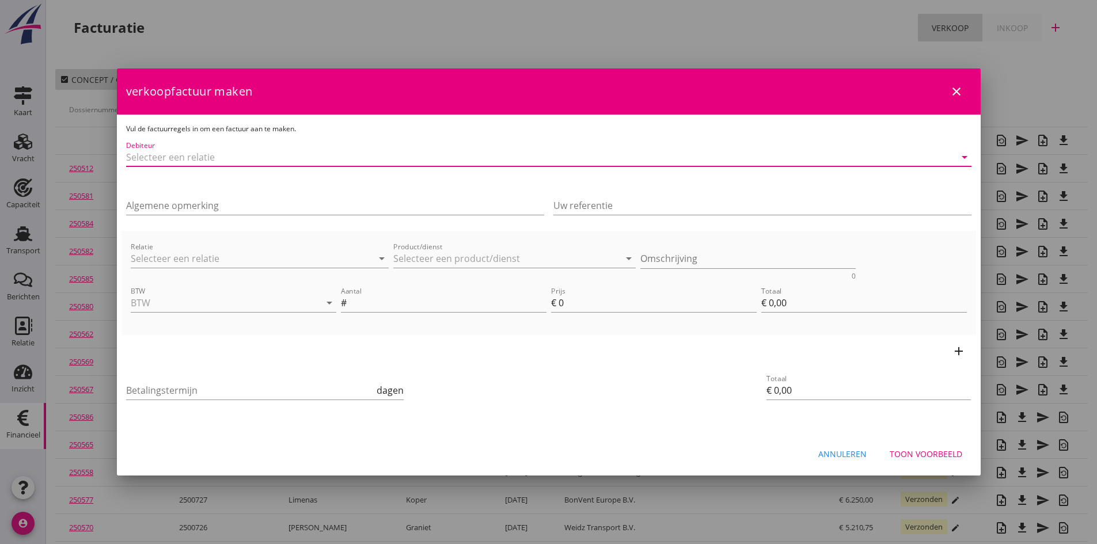
click at [184, 156] on input "Debiteur" at bounding box center [532, 157] width 813 height 18
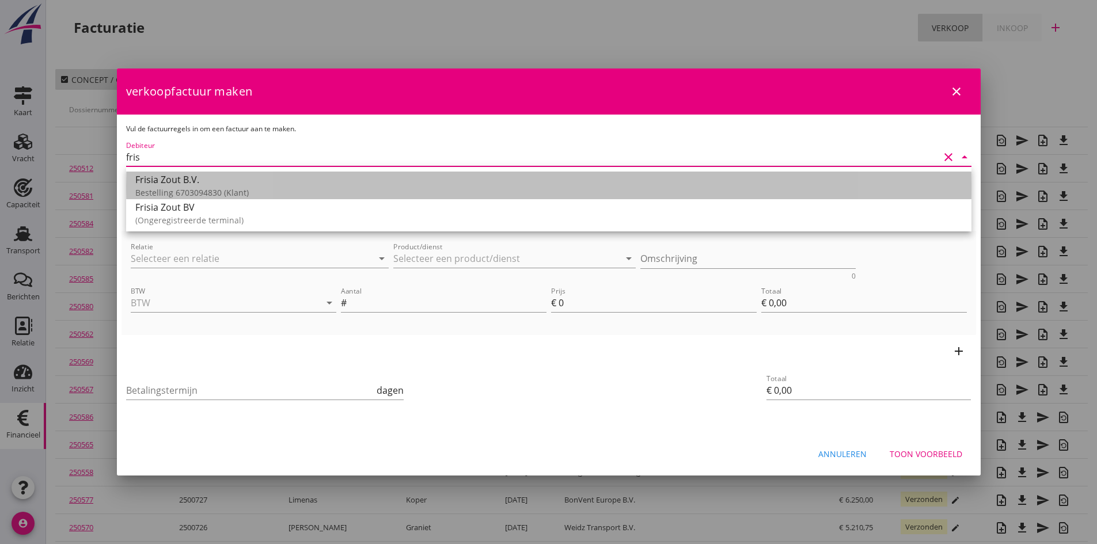
click at [187, 181] on div "Frisia Zout B.V." at bounding box center [548, 180] width 827 height 14
type input "Frisia Zout B.V. (Bestelling 6703094830)"
type input "14"
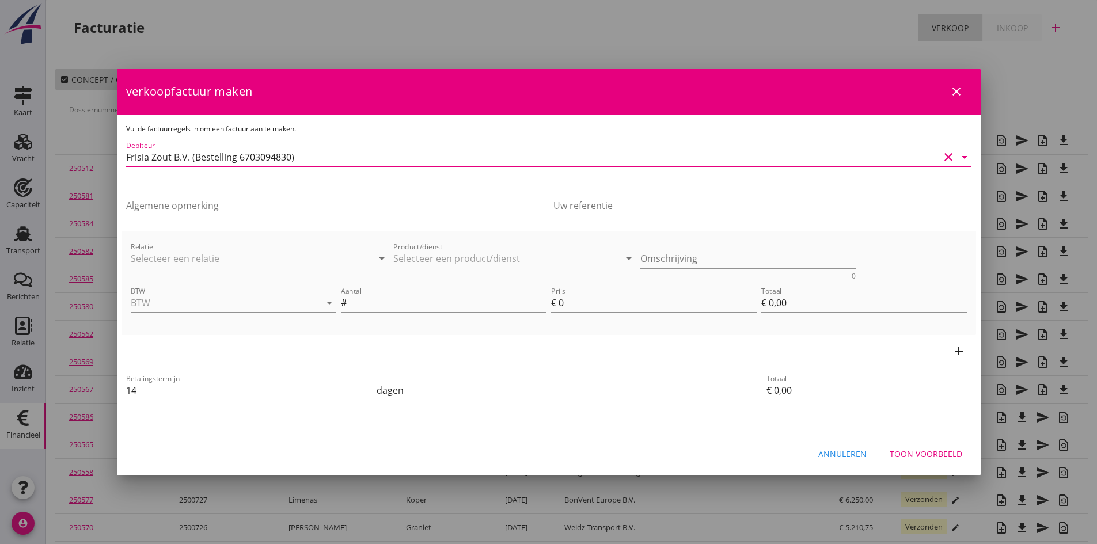
type input "Frisia Zout B.V. (Bestelling 6703094830)"
click at [586, 205] on input "Uw referentie" at bounding box center [762, 205] width 418 height 18
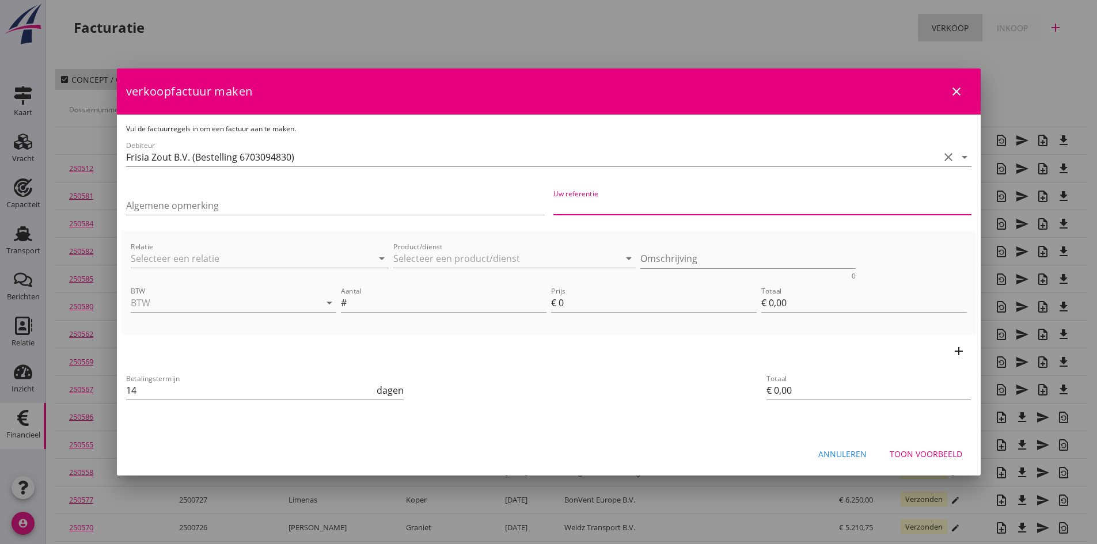
type input "Bestelling 6703094830"
click at [222, 257] on input "Relatie" at bounding box center [244, 258] width 226 height 18
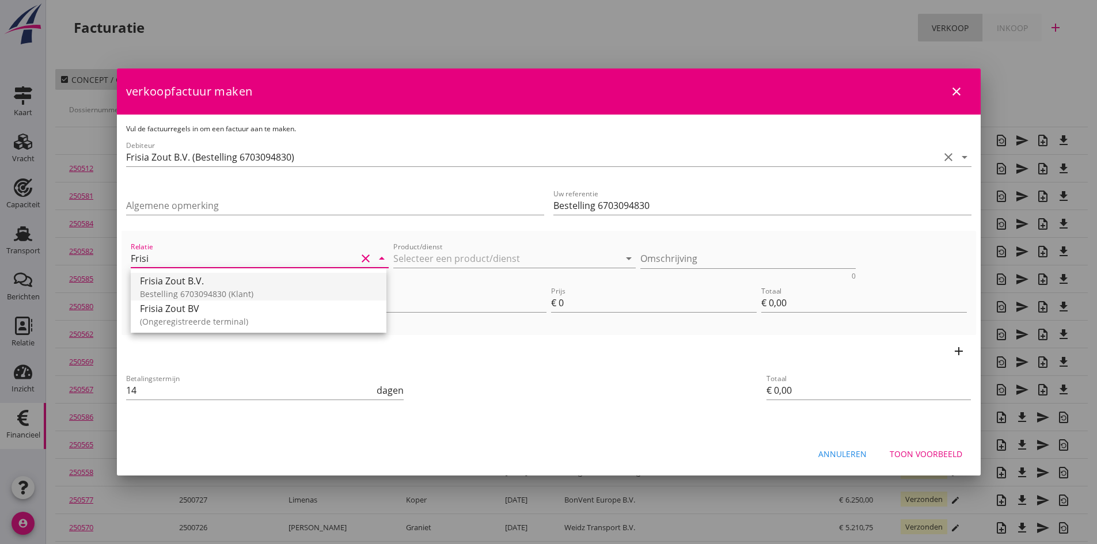
click at [203, 288] on div "Bestelling 6703094830 (Klant)" at bounding box center [258, 294] width 237 height 12
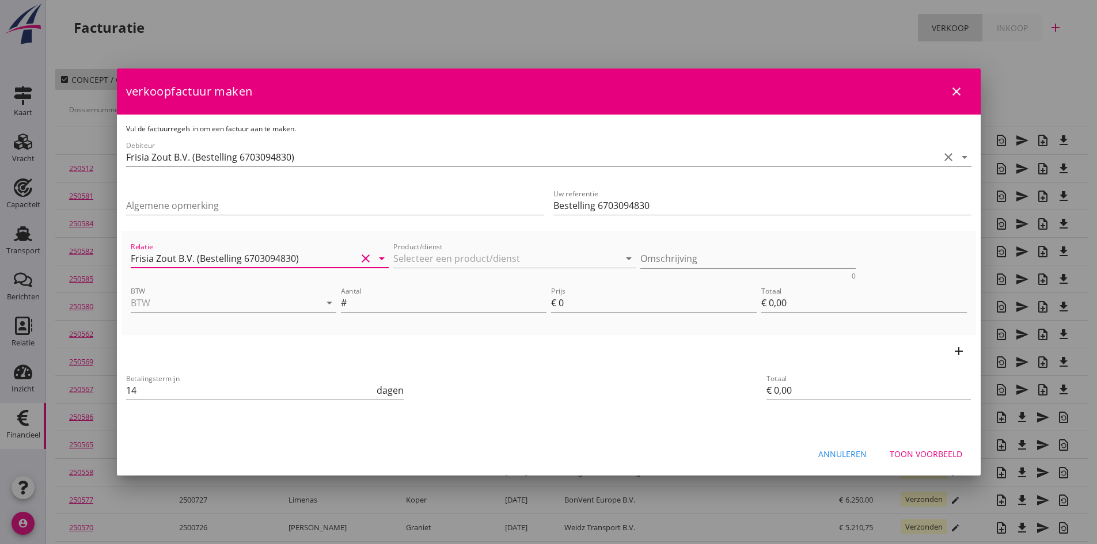
type input "Frisia Zout B.V. (Bestelling 6703094830)"
click at [960, 348] on icon "add" at bounding box center [959, 351] width 14 height 14
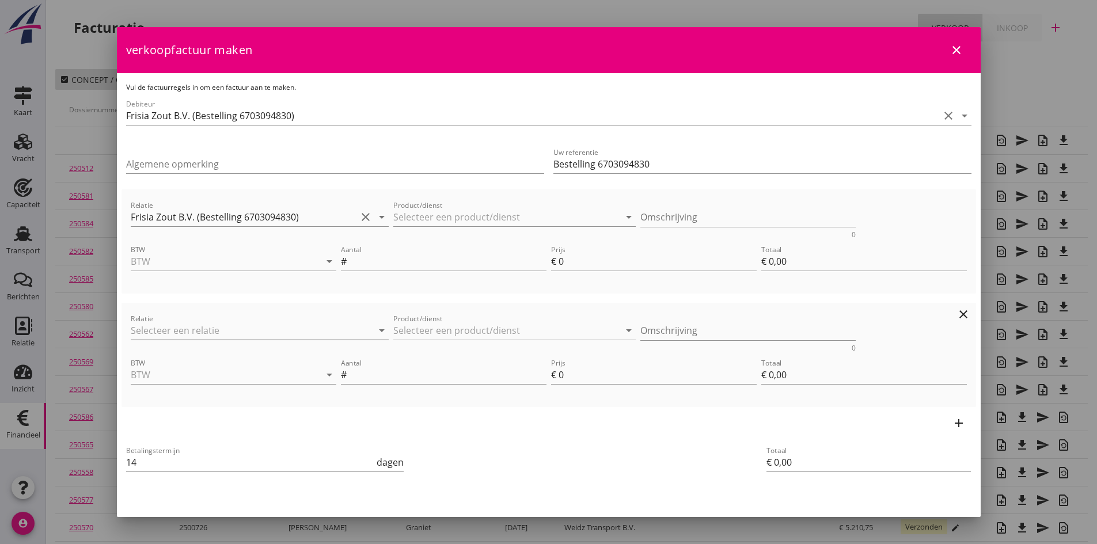
click at [158, 330] on input "Relatie" at bounding box center [244, 330] width 226 height 18
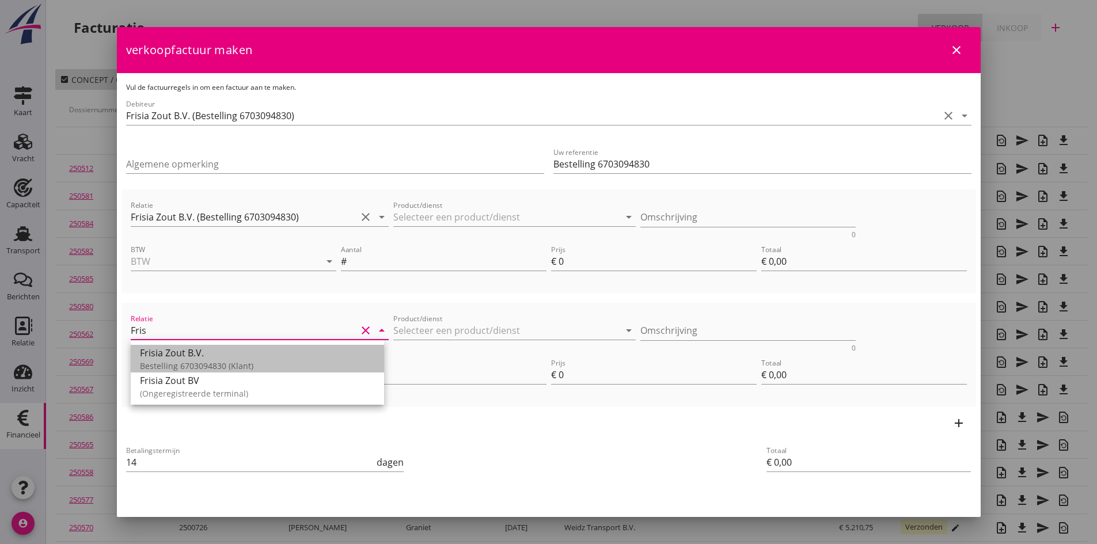
click at [164, 354] on div "Frisia Zout B.V." at bounding box center [257, 353] width 235 height 14
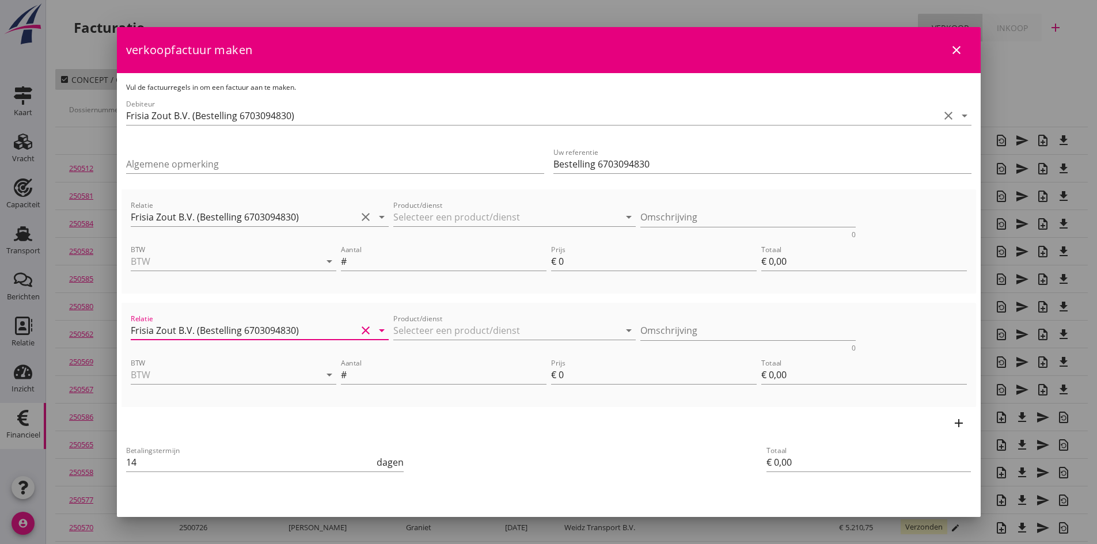
type input "Frisia Zout B.V. (Bestelling 6703094830)"
click at [952, 421] on icon "add" at bounding box center [959, 423] width 14 height 14
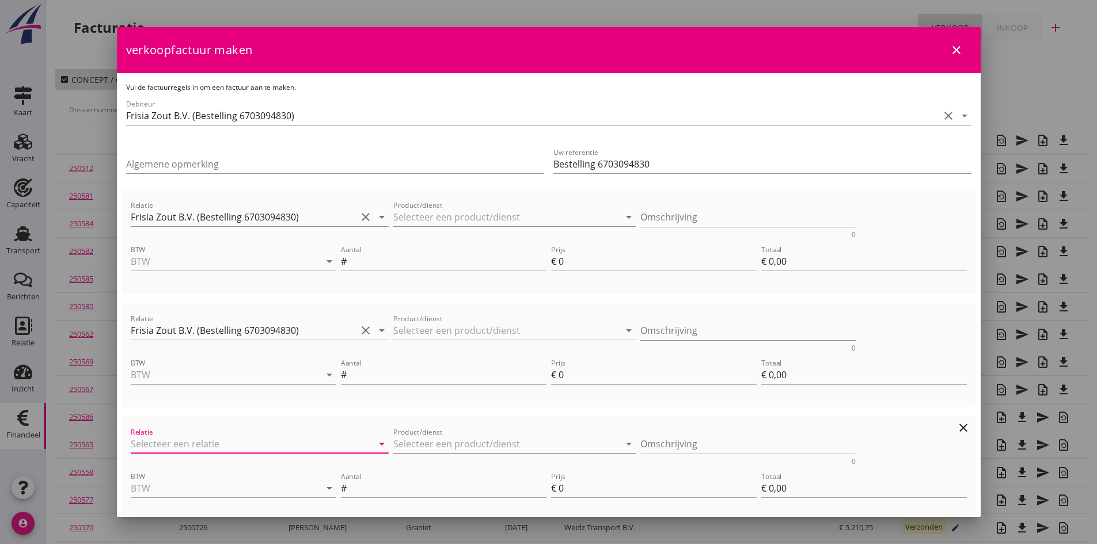
click at [156, 440] on input "Relatie" at bounding box center [244, 444] width 226 height 18
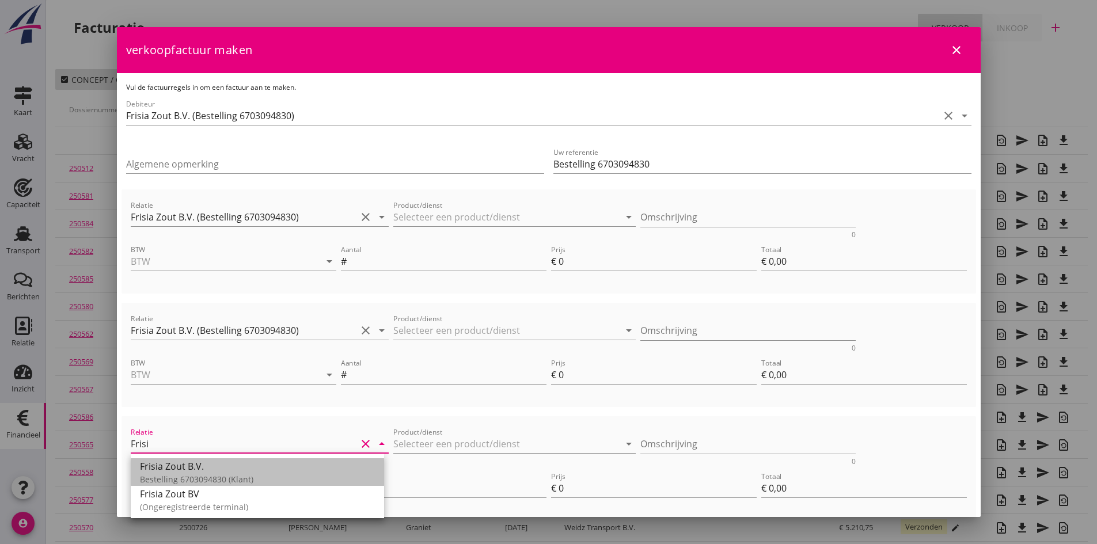
click at [164, 473] on div "Frisia Zout B.V." at bounding box center [257, 467] width 235 height 14
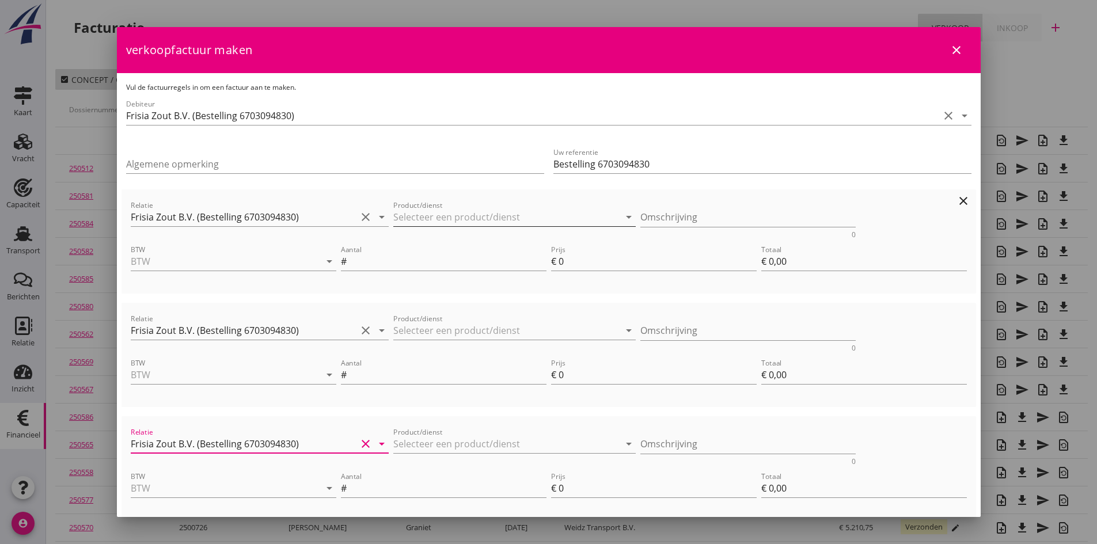
type input "Frisia Zout B.V. (Bestelling 6703094830)"
click at [409, 219] on input "Product/dienst" at bounding box center [506, 217] width 226 height 18
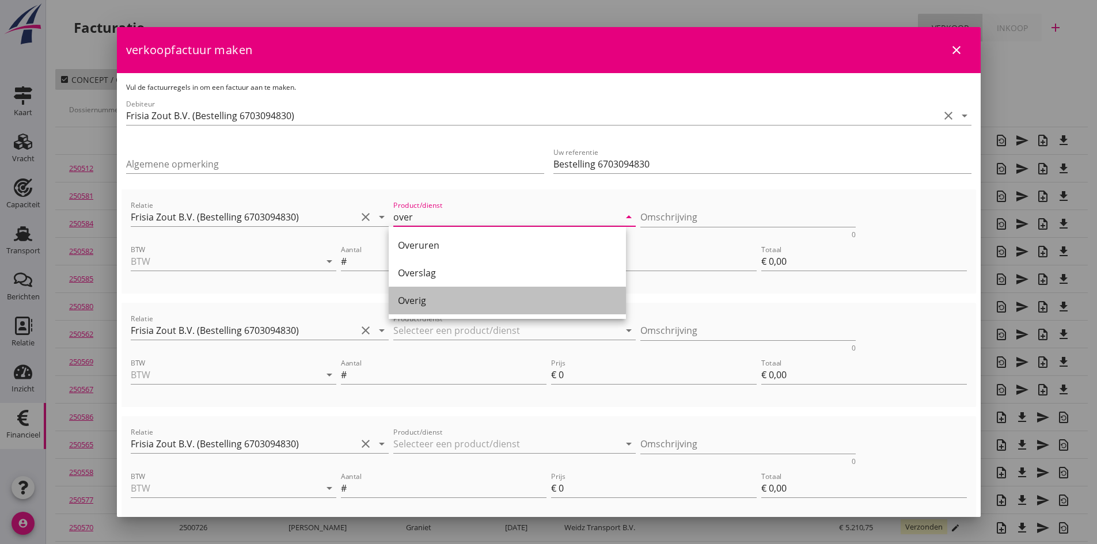
click at [422, 300] on div "Overig" at bounding box center [507, 301] width 219 height 14
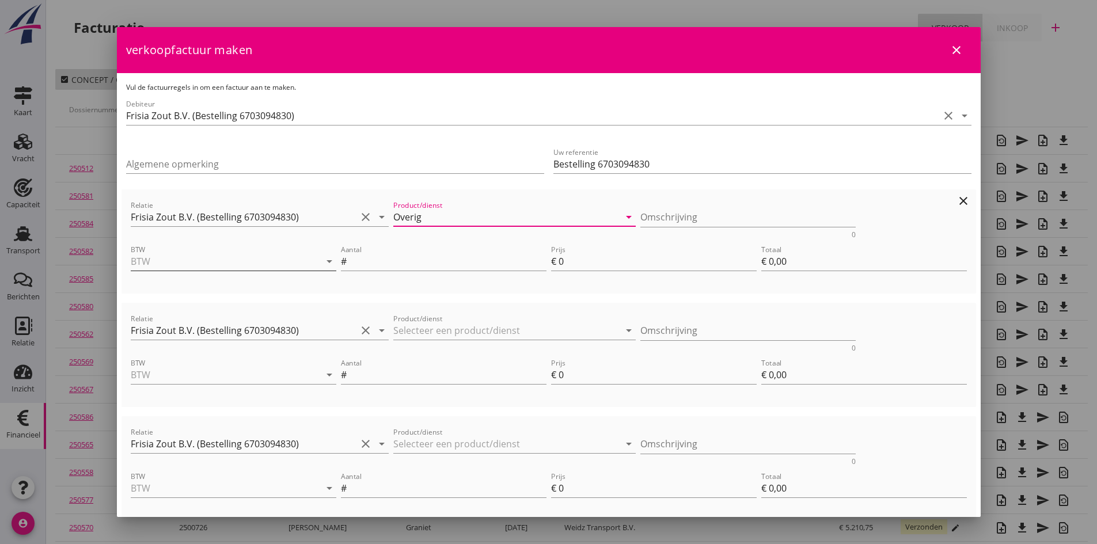
type input "Overig"
click at [208, 262] on input "BTW" at bounding box center [217, 261] width 173 height 18
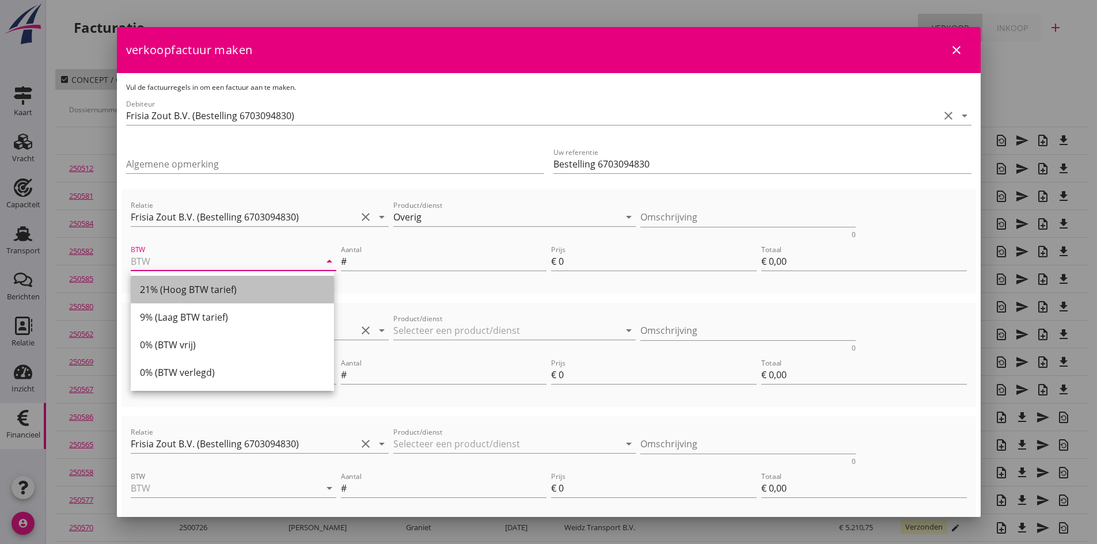
drag, startPoint x: 211, startPoint y: 287, endPoint x: 275, endPoint y: 274, distance: 65.2
click at [213, 287] on div "21% (Hoog BTW tarief)" at bounding box center [232, 290] width 185 height 14
type input "21% (Hoog BTW tarief)"
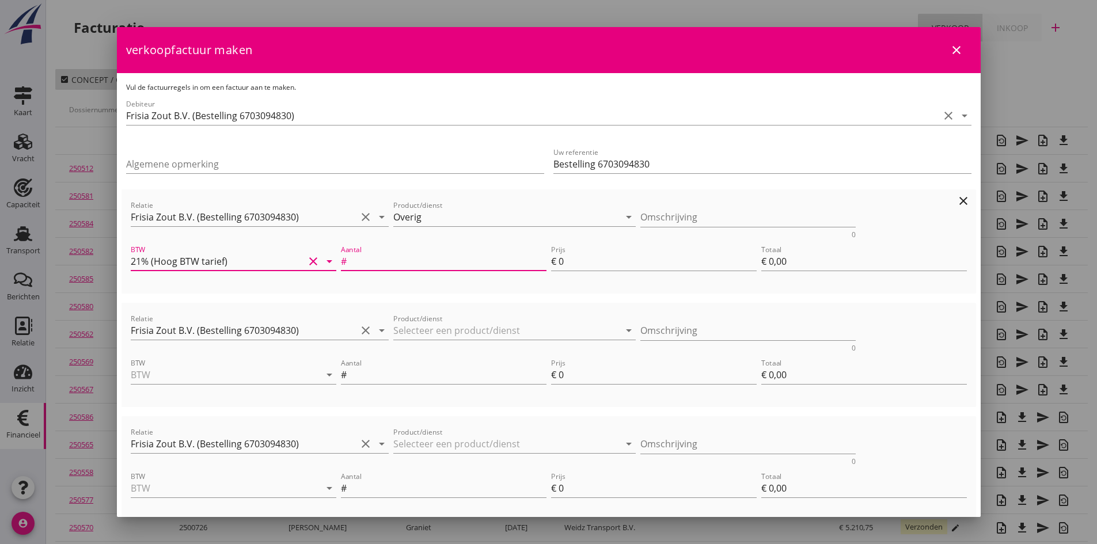
click at [369, 267] on input "Aantal" at bounding box center [448, 261] width 198 height 18
type input "1"
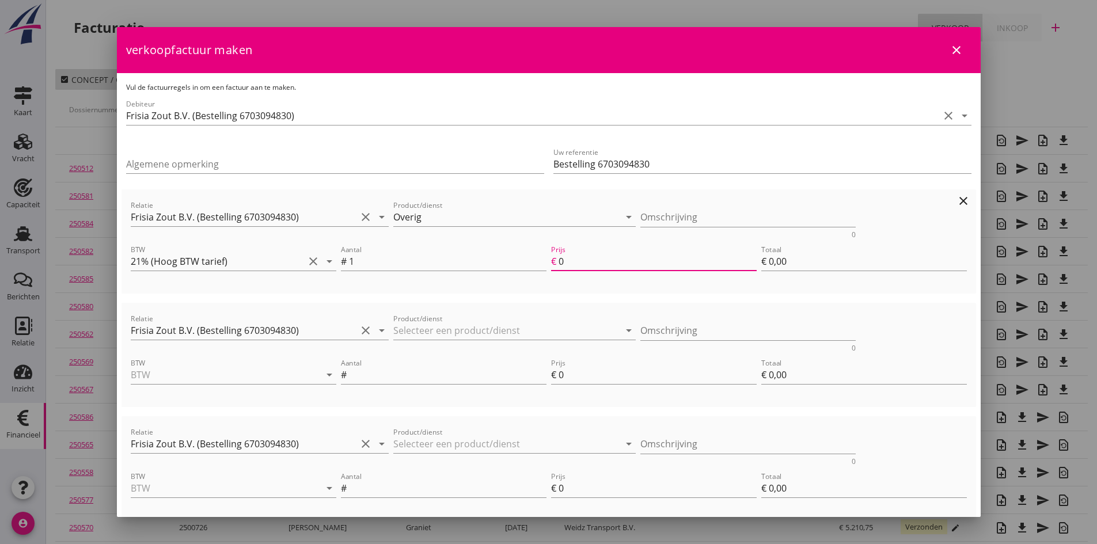
click at [570, 255] on input "0" at bounding box center [658, 261] width 198 height 18
type input "2"
type input "€ 2,00"
type input "23"
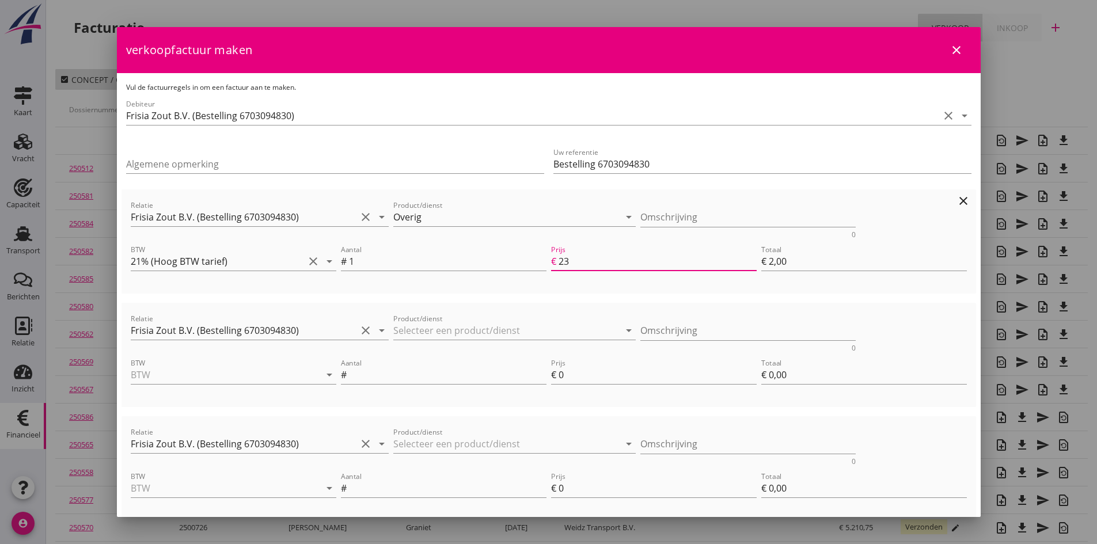
type input "€ 23,00"
type input "235"
type input "€ 235,00"
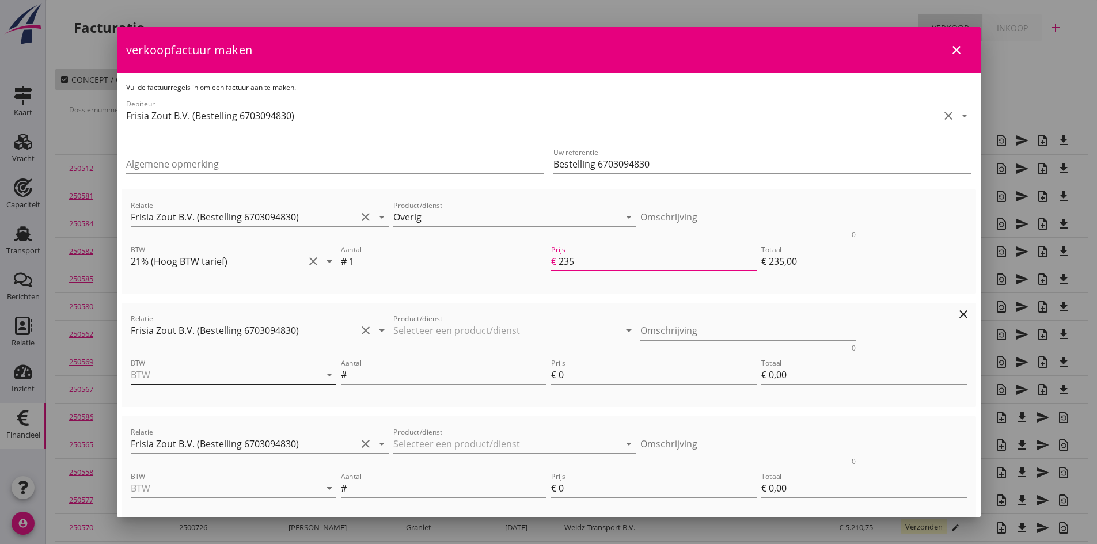
type input "235"
click at [161, 373] on input "BTW" at bounding box center [217, 375] width 173 height 18
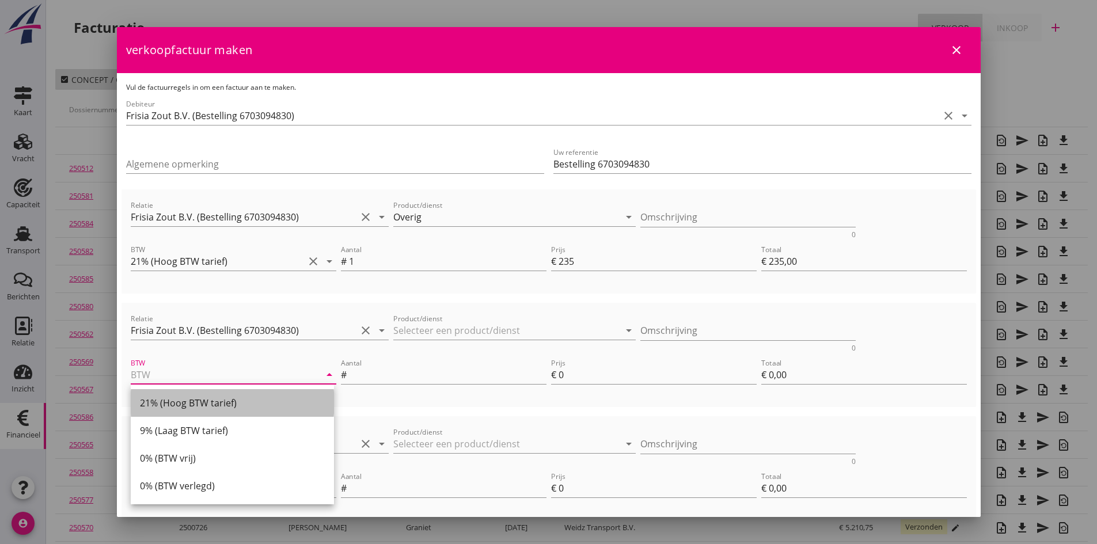
click at [166, 400] on div "21% (Hoog BTW tarief)" at bounding box center [232, 403] width 185 height 14
type input "21% (Hoog BTW tarief)"
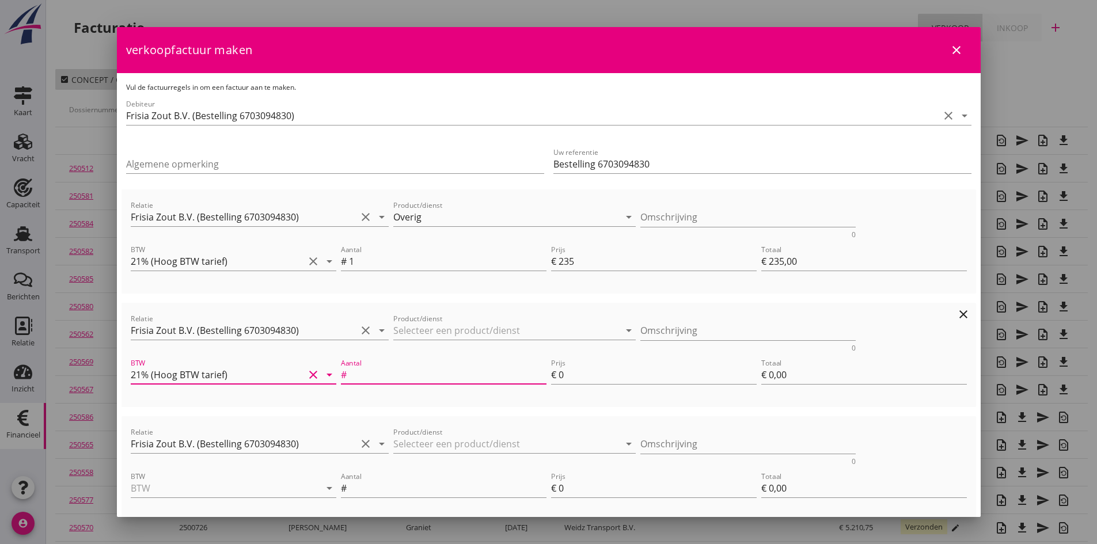
click at [360, 376] on input "Aantal" at bounding box center [448, 375] width 198 height 18
type input "1"
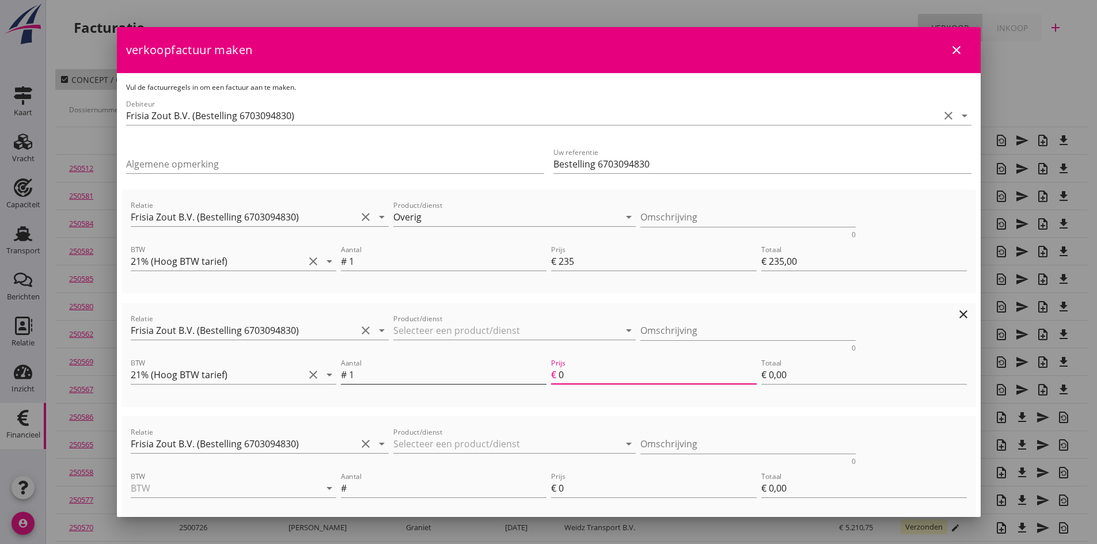
type input "€ 237,00"
type input "2"
type input "€ 2,00"
type input "€ 258,00"
type input "23"
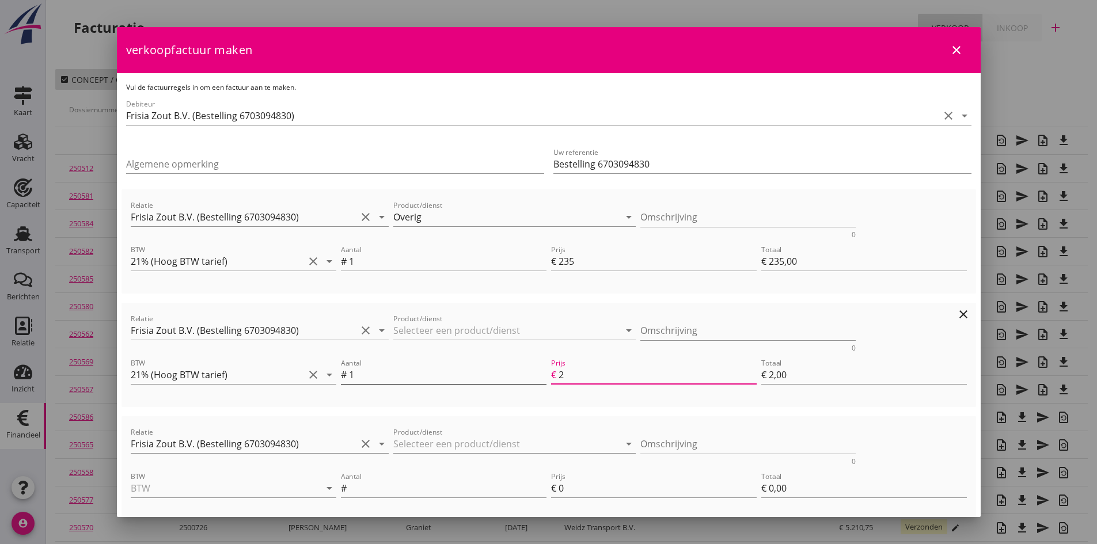
type input "€ 23,00"
type input "€ 470,00"
type input "235"
type input "€ 235,00"
type input "235"
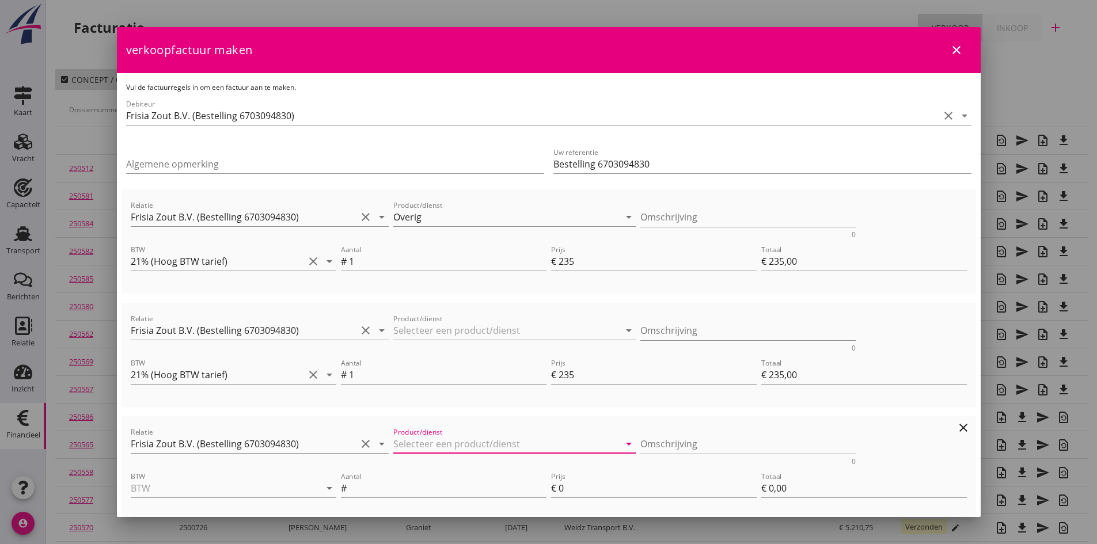
click at [408, 442] on input "Product/dienst" at bounding box center [506, 444] width 226 height 18
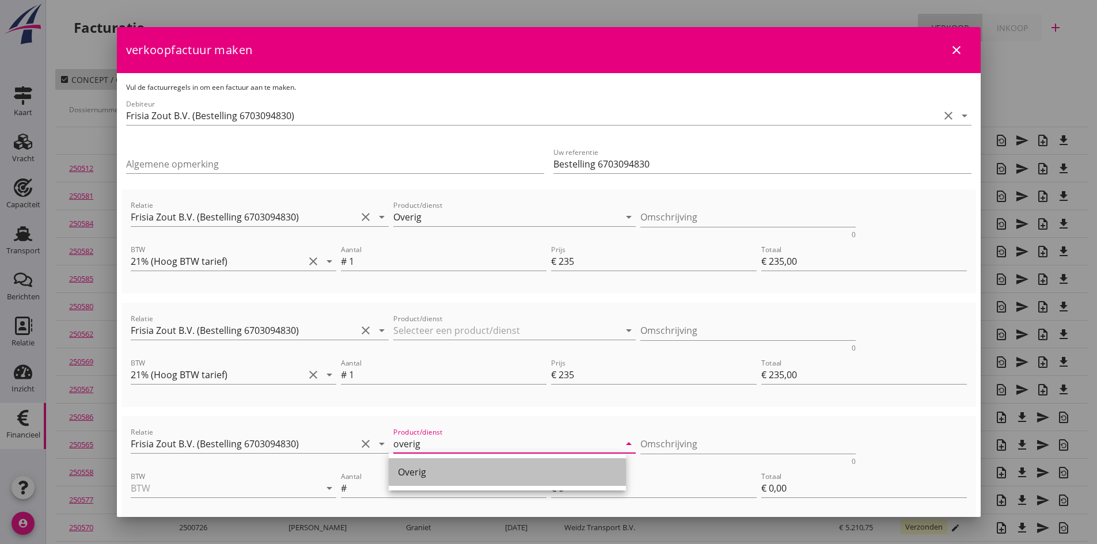
click at [414, 477] on div "Overig" at bounding box center [507, 472] width 219 height 14
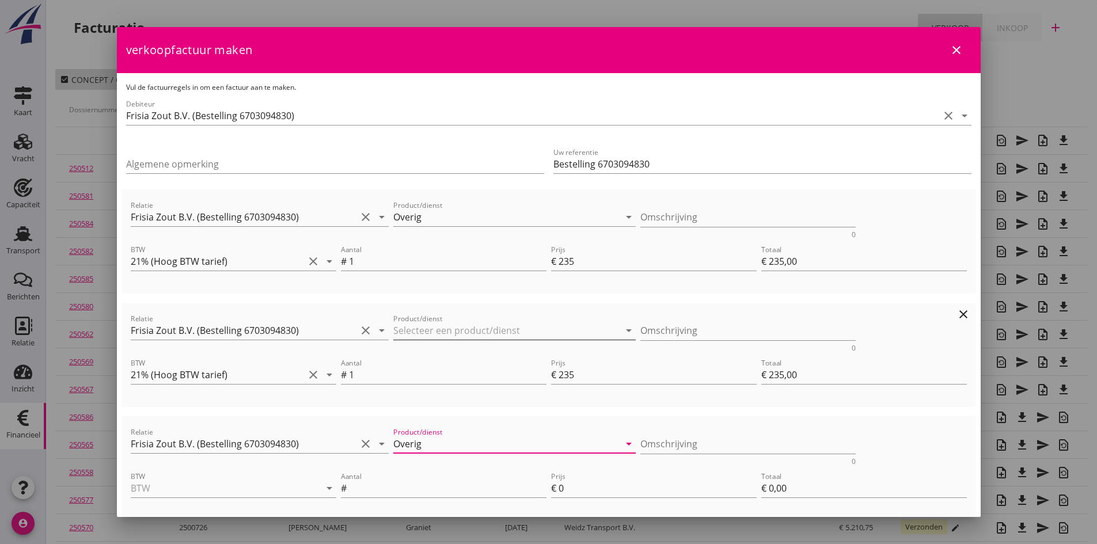
type input "Overig"
click at [414, 326] on input "Product/dienst" at bounding box center [506, 330] width 226 height 18
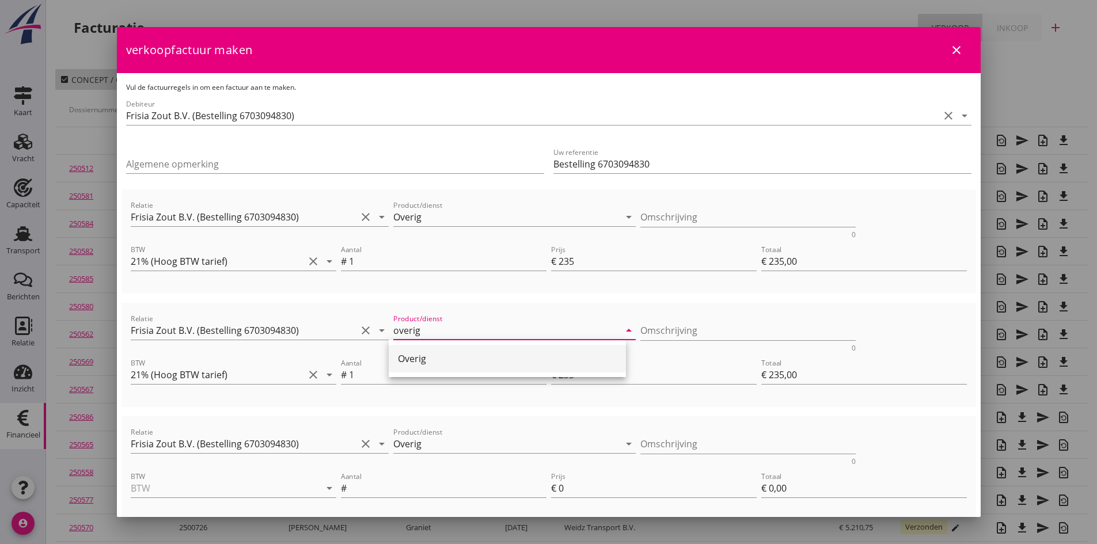
click at [410, 356] on div "Overig" at bounding box center [507, 359] width 219 height 14
type input "Overig"
click at [206, 491] on input "BTW" at bounding box center [217, 488] width 173 height 18
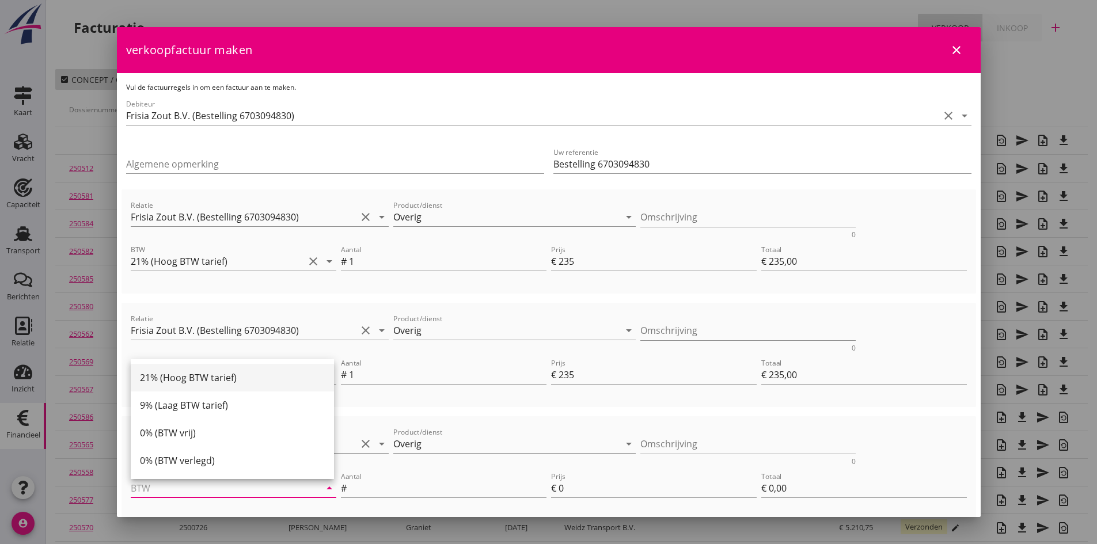
click at [175, 378] on div "21% (Hoog BTW tarief)" at bounding box center [232, 378] width 185 height 14
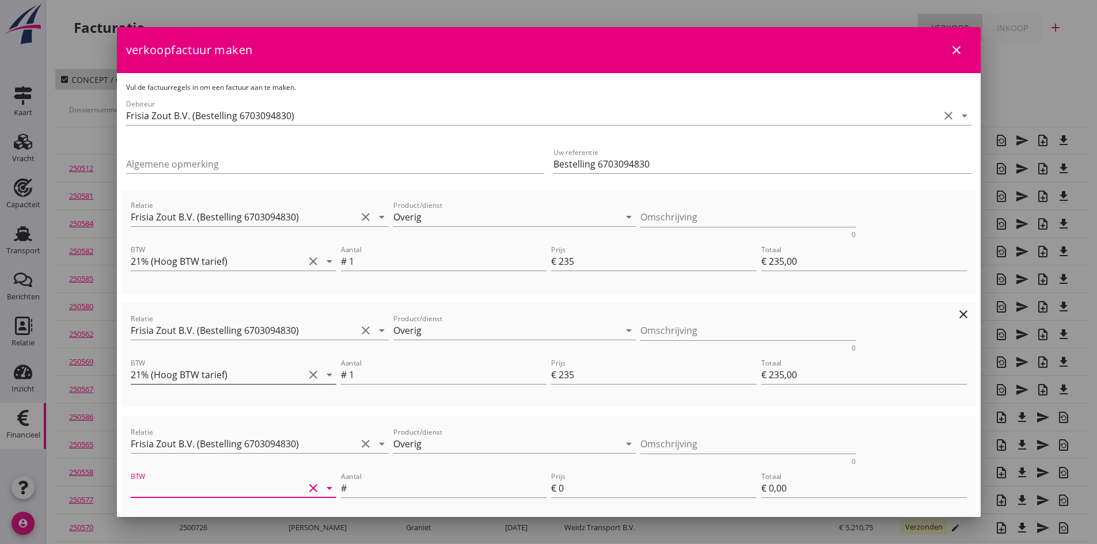
type input "21% (Hoog BTW tarief)"
click at [365, 492] on input "Aantal" at bounding box center [448, 488] width 198 height 18
type input "1"
type input "2"
type input "€ 472,00"
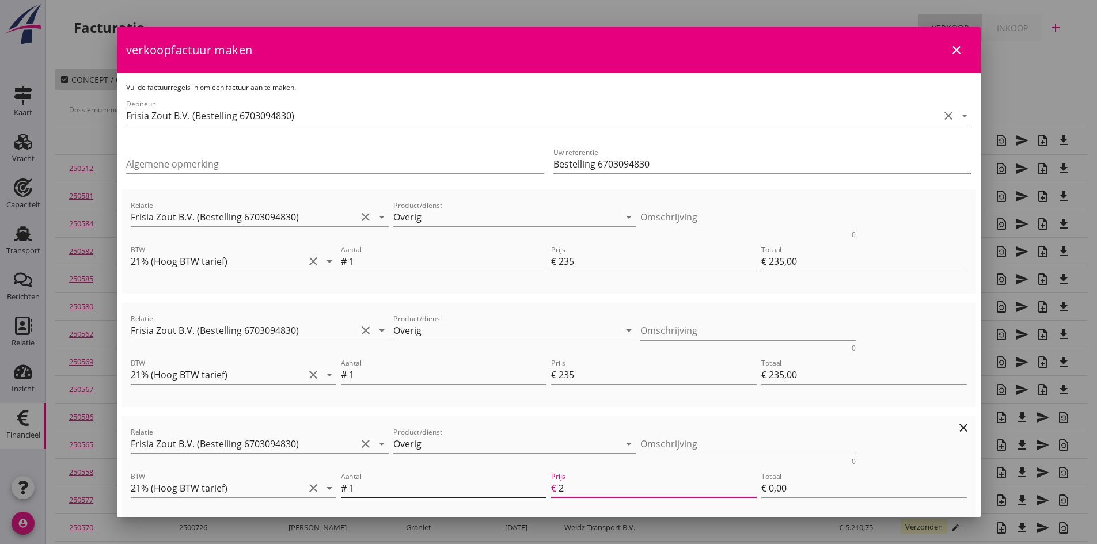
type input "€ 2,00"
type input "23"
type input "€ 493,00"
type input "€ 23,00"
type input "235"
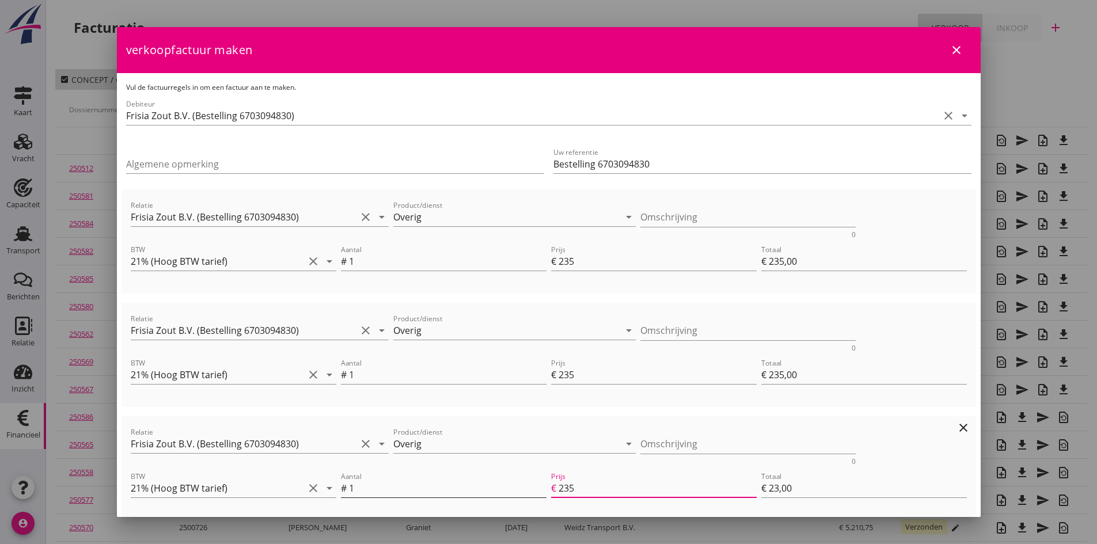
type input "€ 705,00"
type input "€ 235,00"
type input "235"
click at [661, 218] on textarea "Omschrijving" at bounding box center [747, 217] width 215 height 19
type textarea "ijken m/s Were [DATE]"
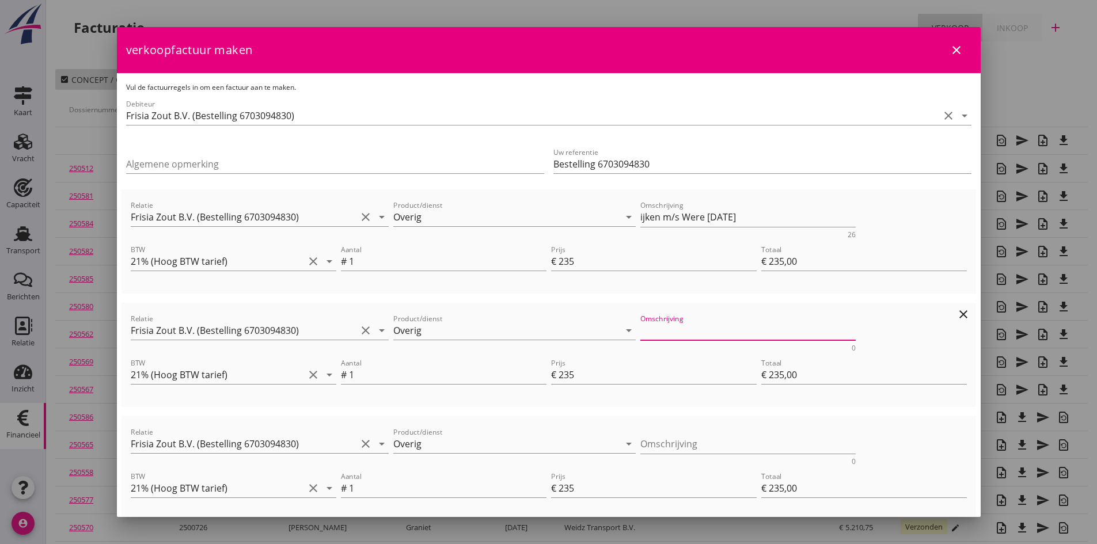
click at [647, 333] on textarea "Omschrijving" at bounding box center [747, 330] width 215 height 19
type textarea "ijken m/s Concordia [DATE]"
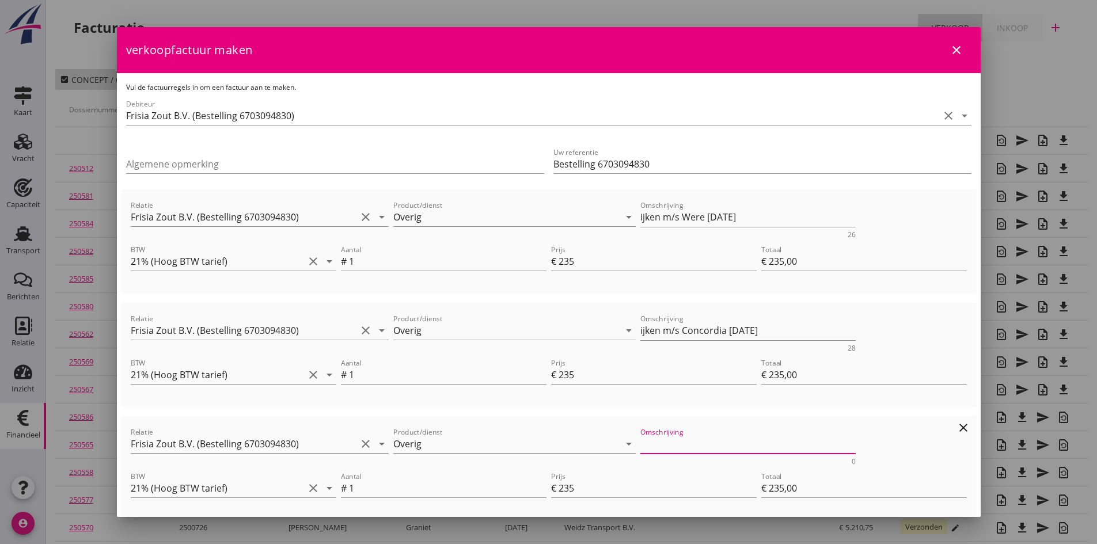
click at [673, 448] on textarea "Omschrijving" at bounding box center [747, 444] width 215 height 19
type textarea "ijken m/s Ortygia [DATE]"
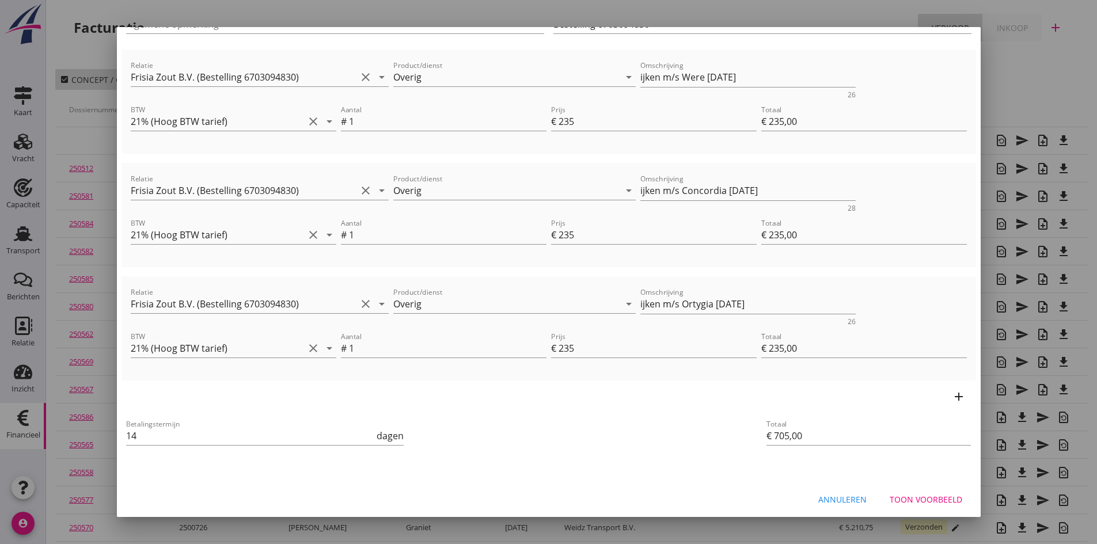
scroll to position [144, 0]
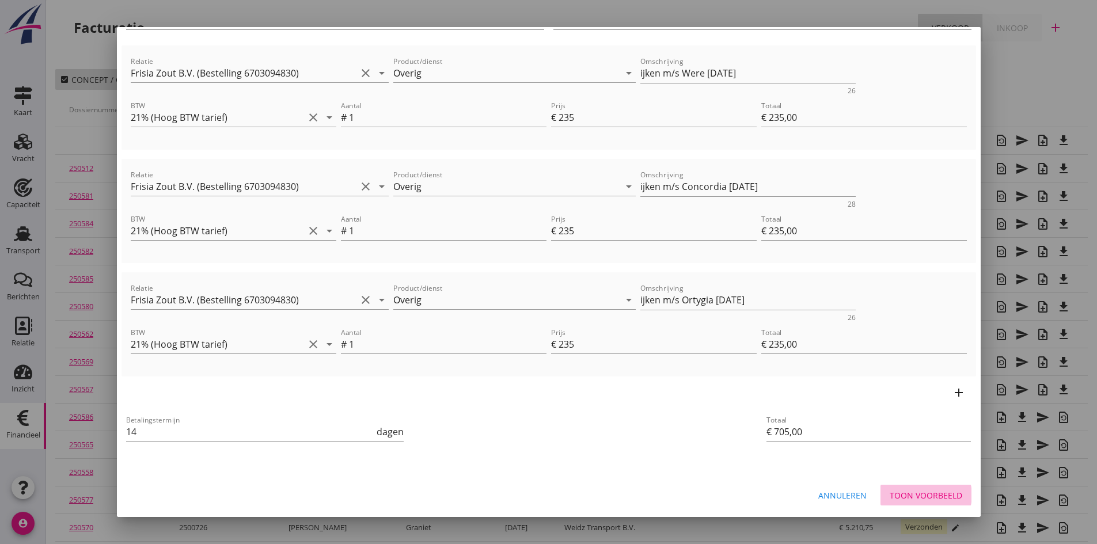
click at [915, 498] on div "Toon voorbeeld" at bounding box center [926, 496] width 73 height 12
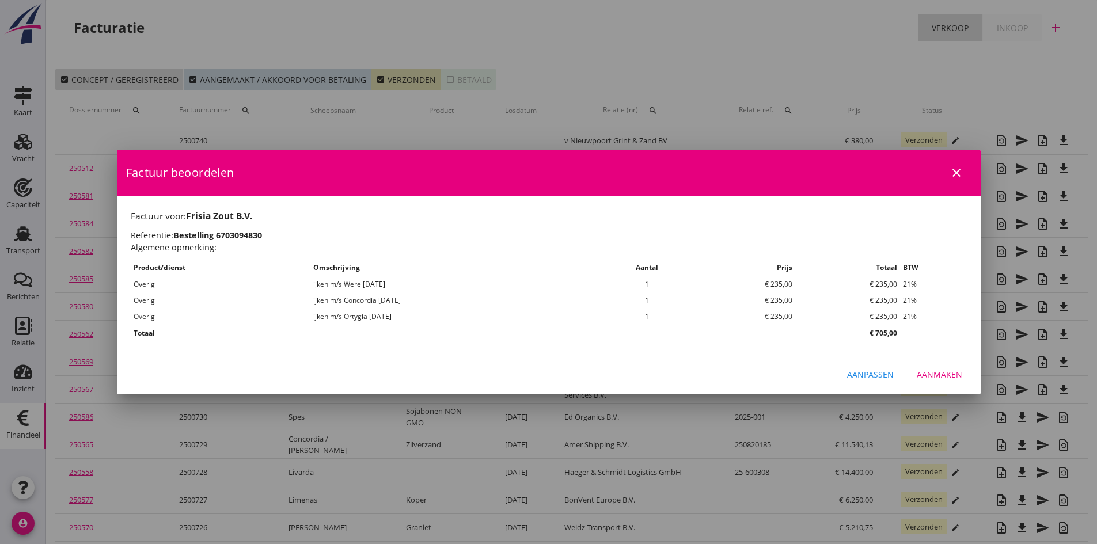
scroll to position [0, 0]
click at [954, 374] on div "Aanmaken" at bounding box center [939, 375] width 45 height 12
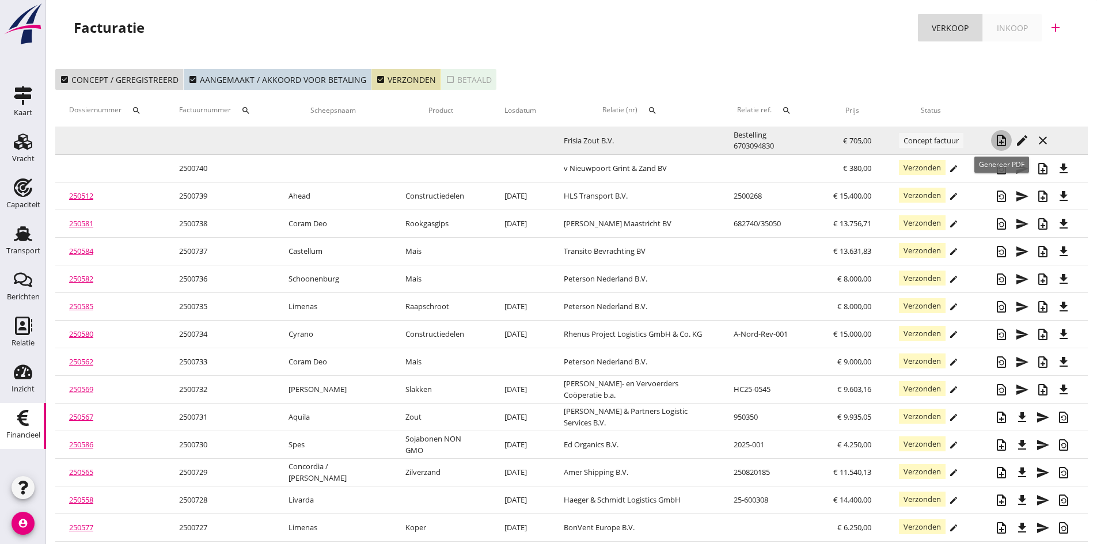
click at [1003, 140] on icon "note_add" at bounding box center [1002, 141] width 14 height 14
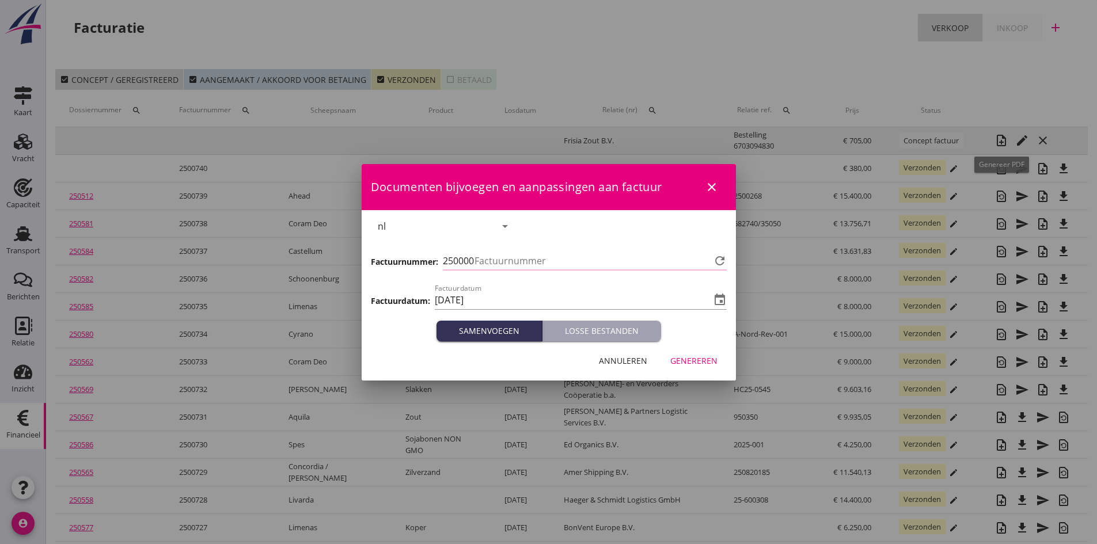
type input "741"
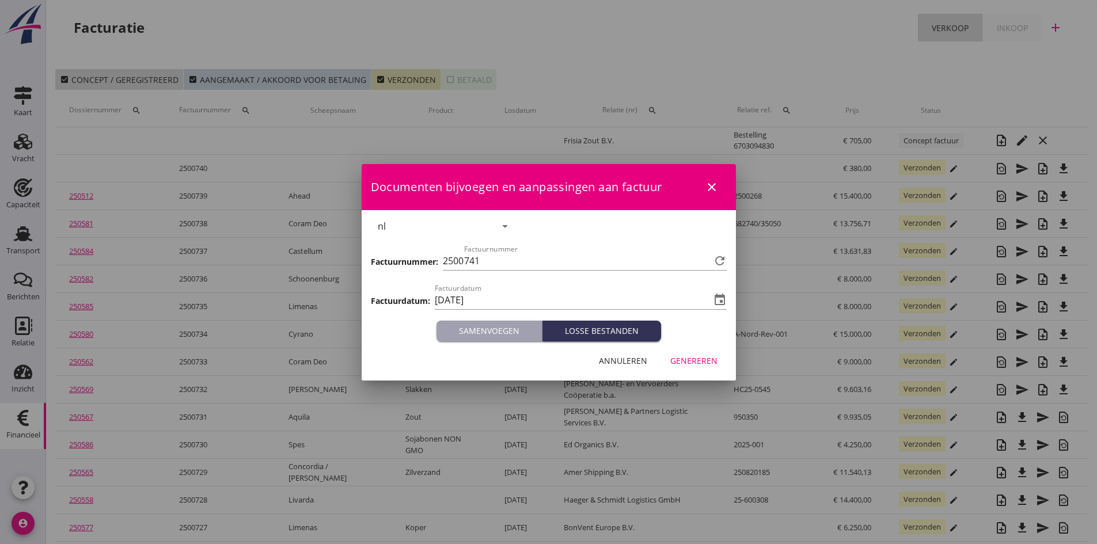
click at [675, 361] on div "Genereren" at bounding box center [693, 361] width 47 height 12
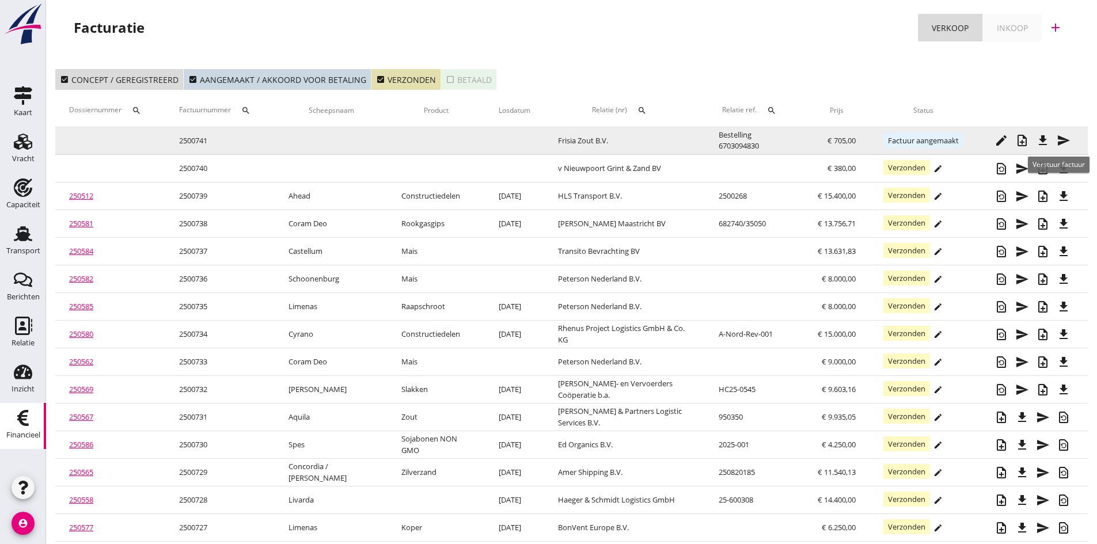
click at [1060, 138] on icon "send" at bounding box center [1064, 141] width 14 height 14
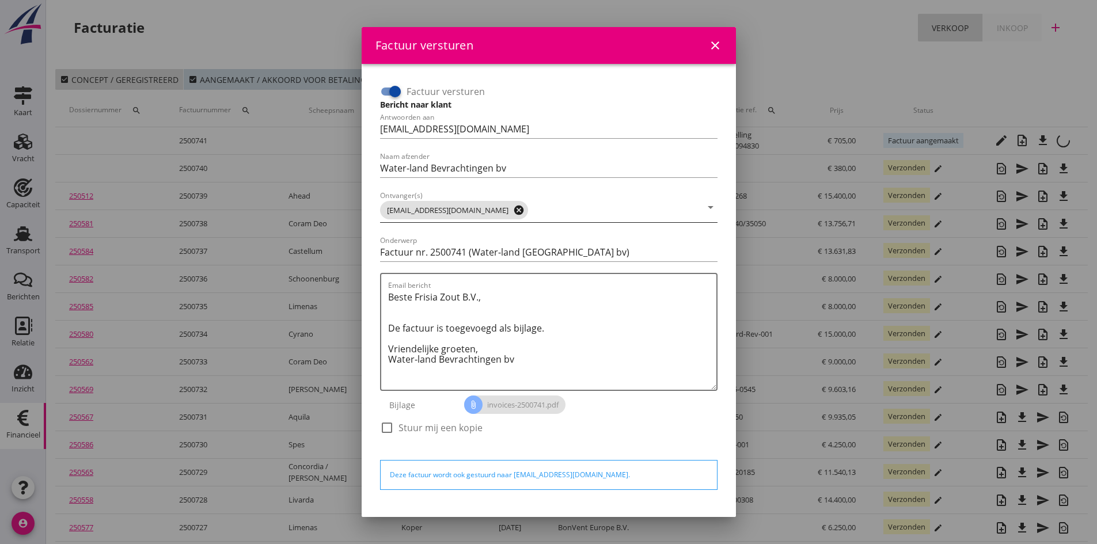
click at [513, 211] on icon "cancel" at bounding box center [519, 210] width 12 height 12
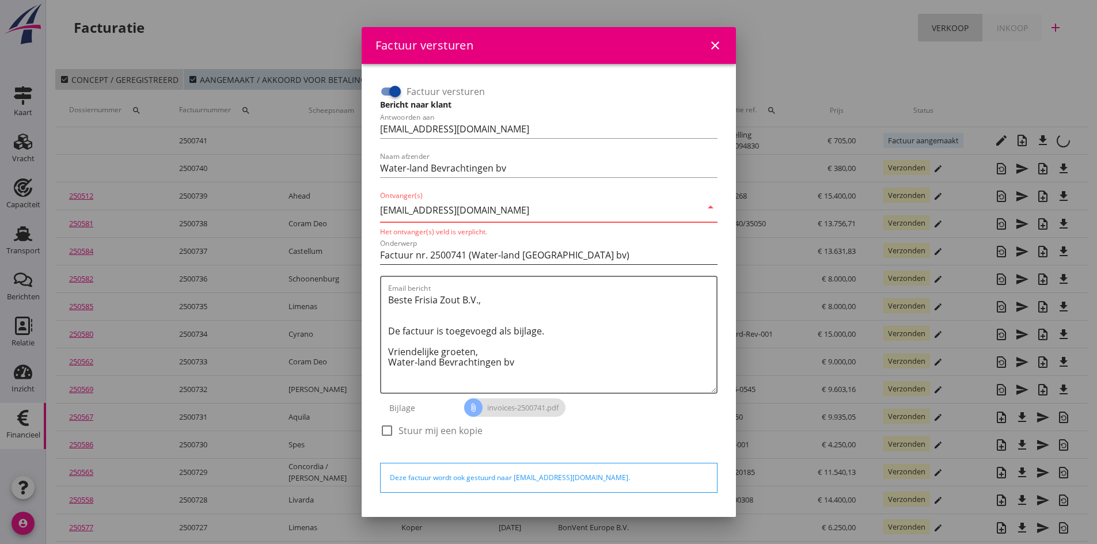
type input "[EMAIL_ADDRESS][DOMAIN_NAME]"
click at [647, 251] on input "Factuur nr. 2500741 (Water-land [GEOGRAPHIC_DATA] bv)" at bounding box center [548, 255] width 337 height 18
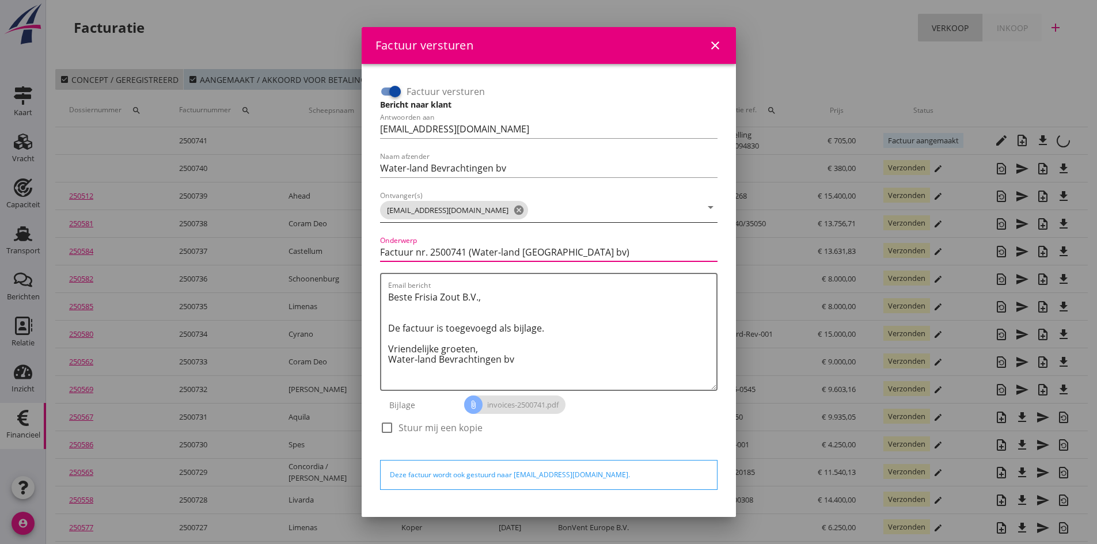
scroll to position [33, 0]
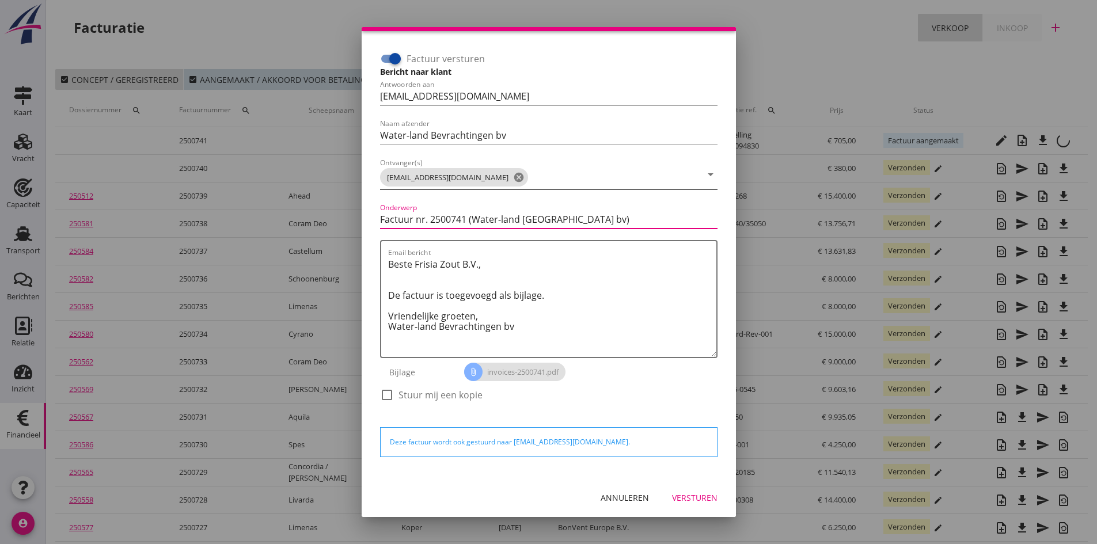
click at [685, 492] on div "Versturen" at bounding box center [694, 498] width 45 height 12
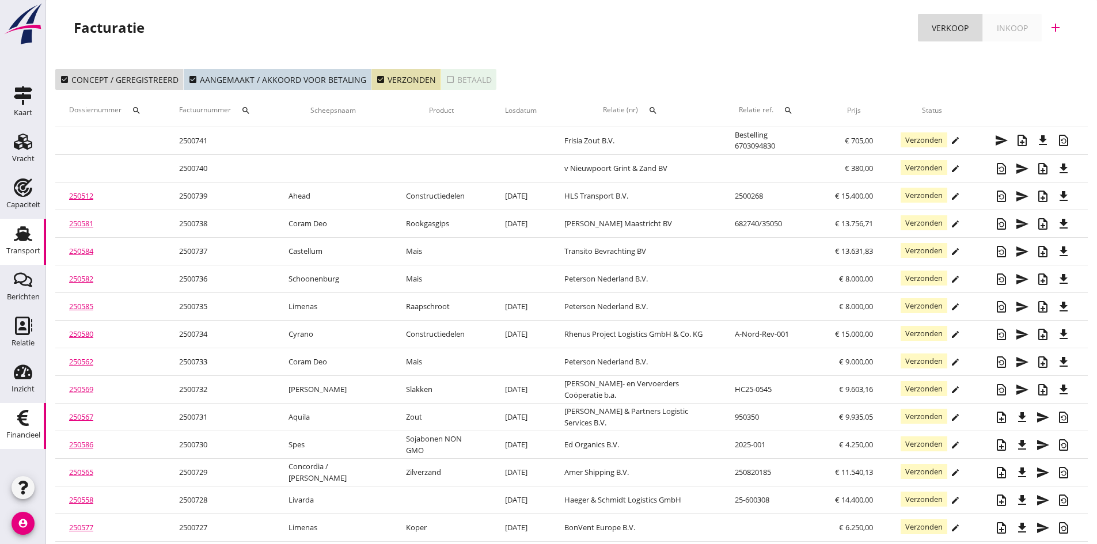
click at [18, 240] on use at bounding box center [23, 233] width 18 height 15
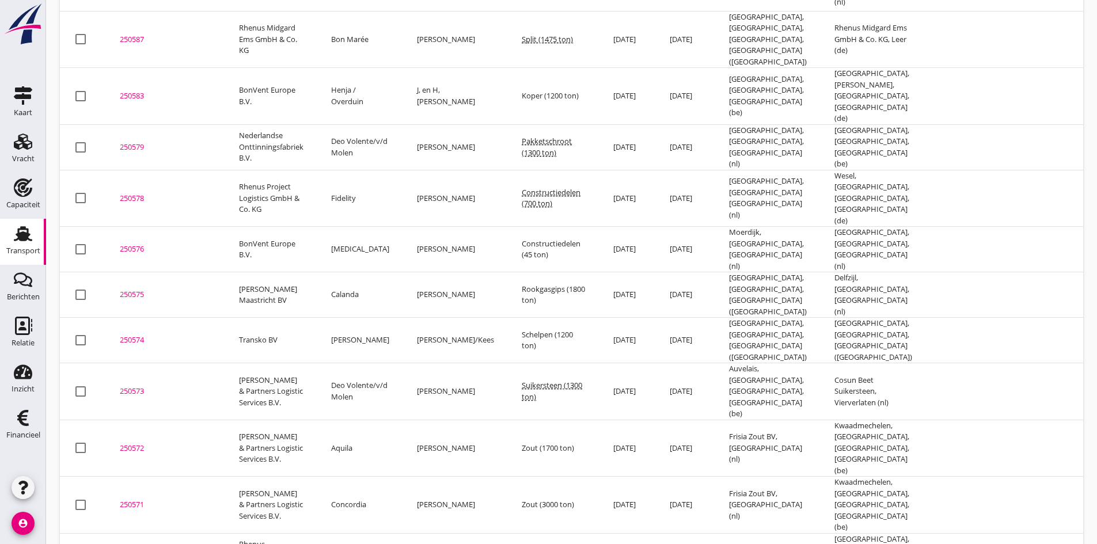
scroll to position [704, 0]
